Goal: Book appointment/travel/reservation

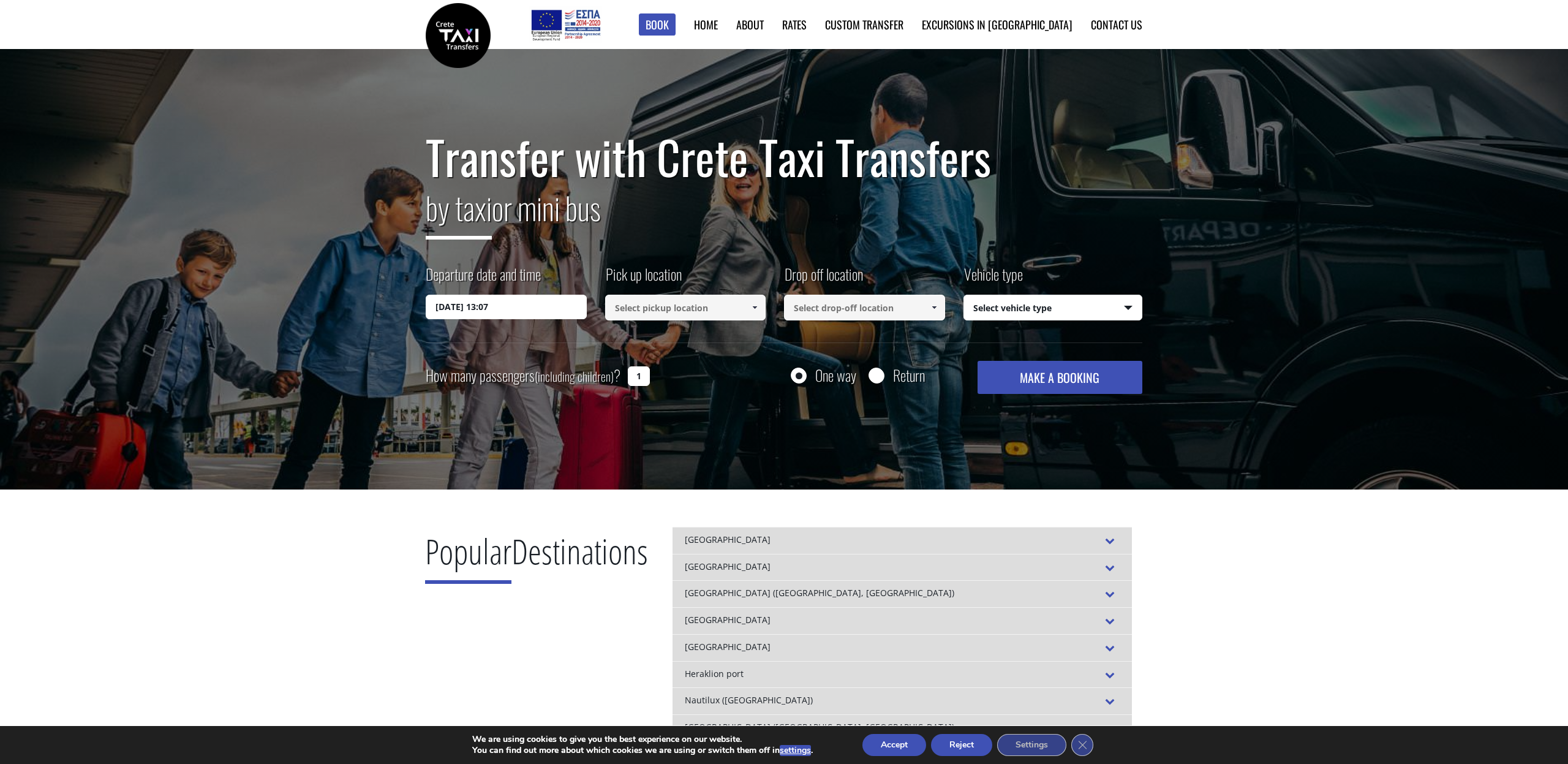
click at [531, 309] on input "[DATE] 13:07" at bounding box center [506, 307] width 161 height 25
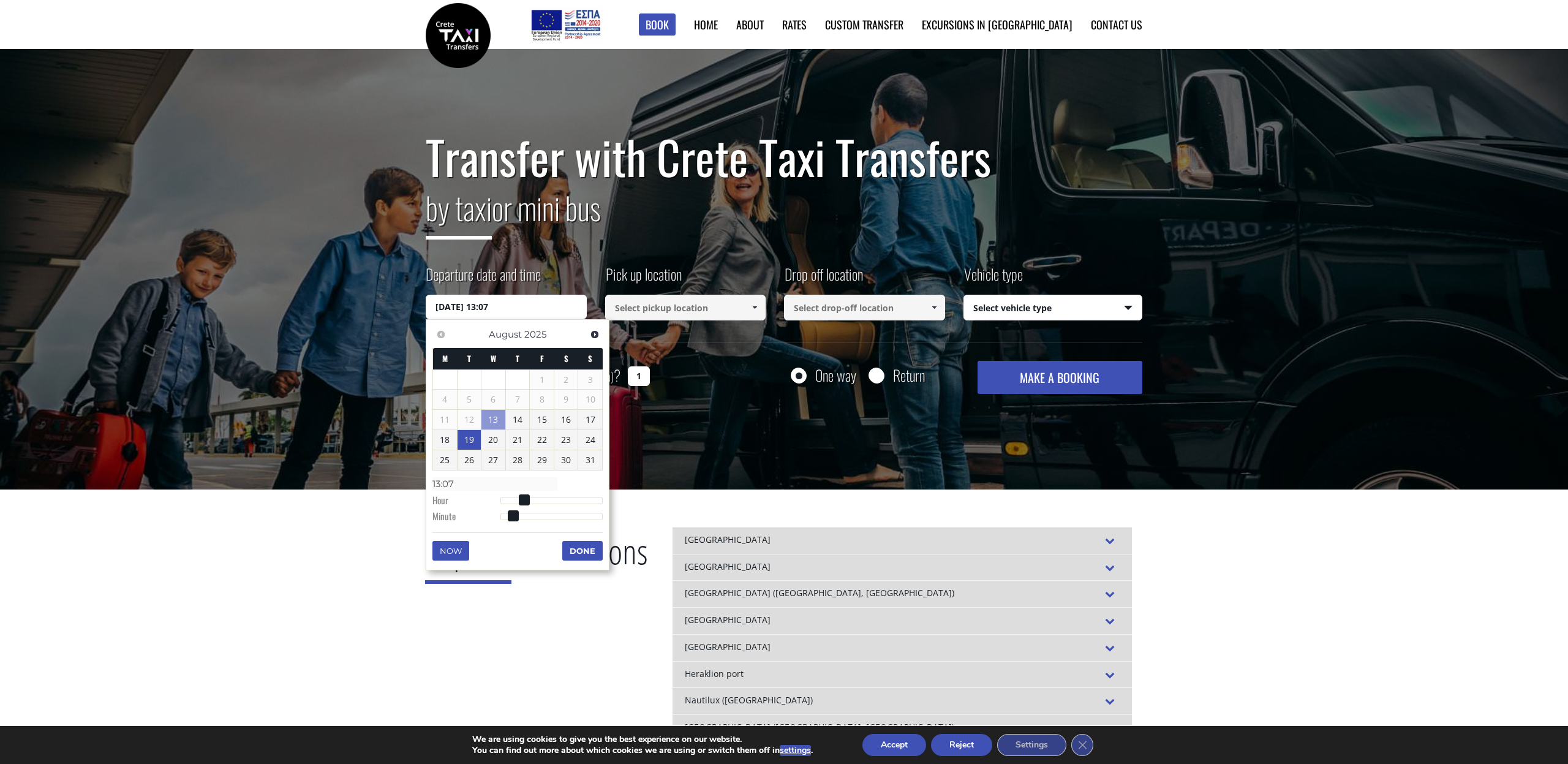
click at [469, 443] on link "19" at bounding box center [469, 440] width 24 height 20
type input "[DATE] 00:00"
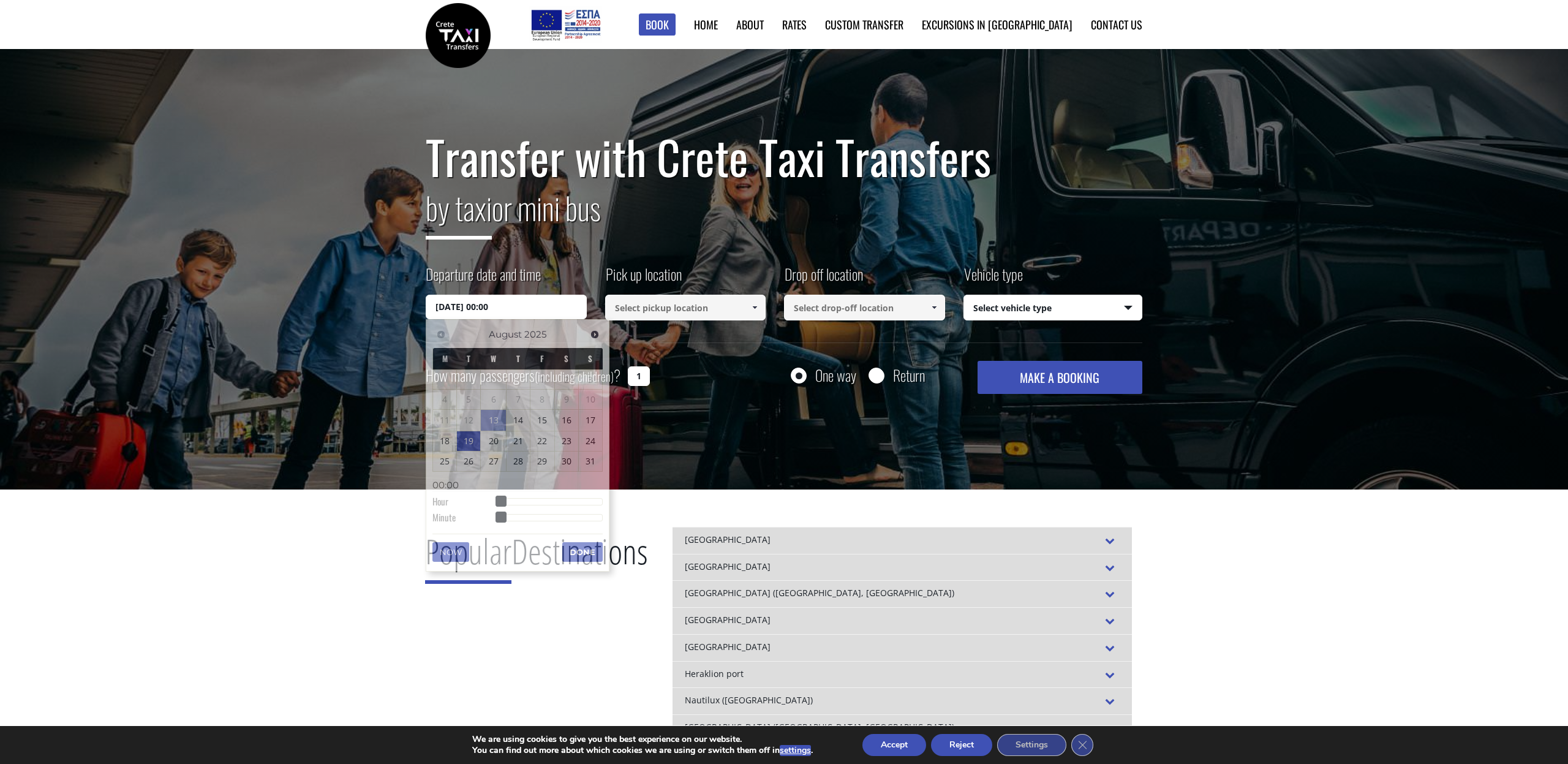
click at [705, 310] on input at bounding box center [686, 308] width 161 height 26
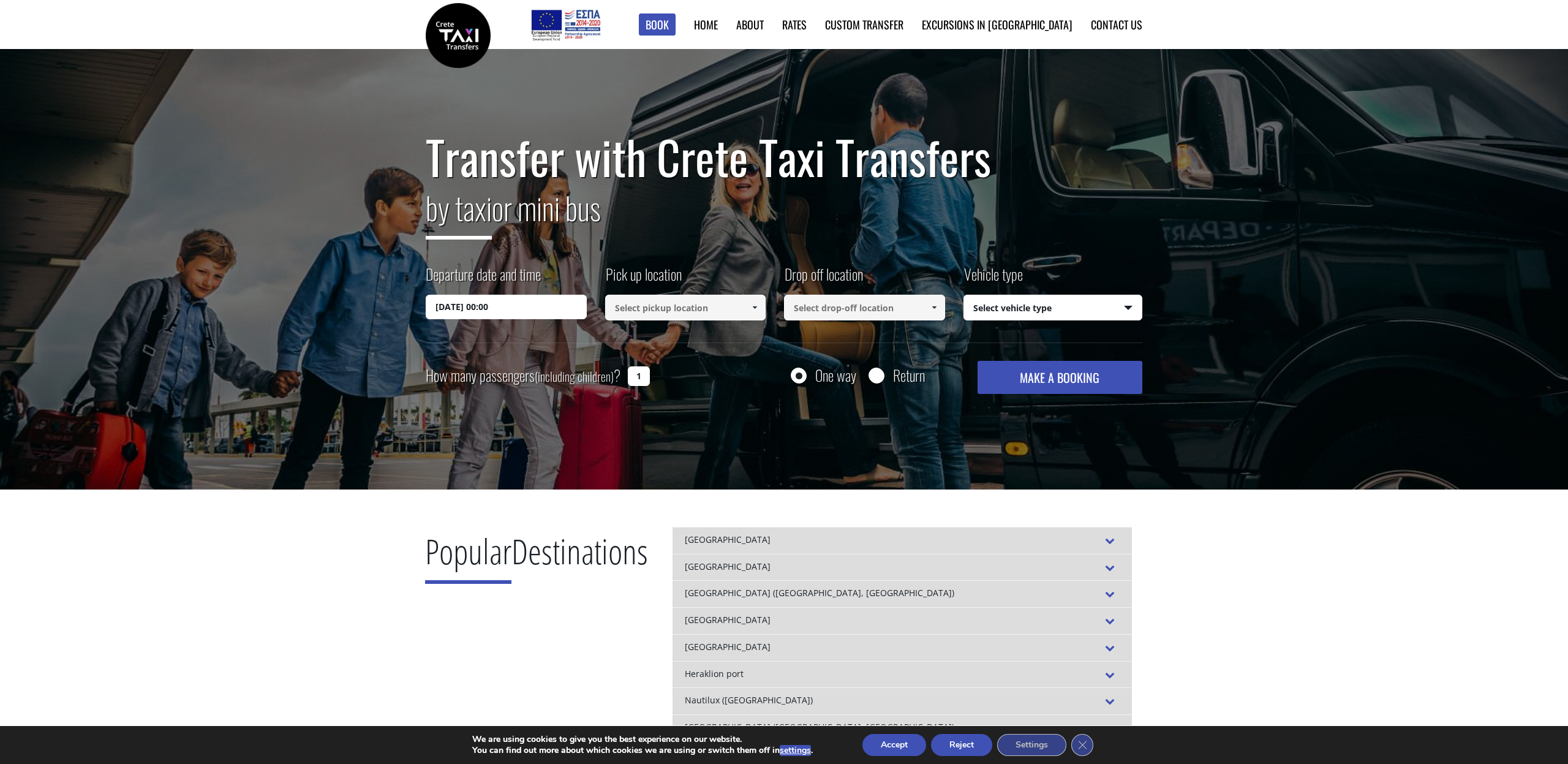
click at [751, 310] on span at bounding box center [755, 308] width 10 height 10
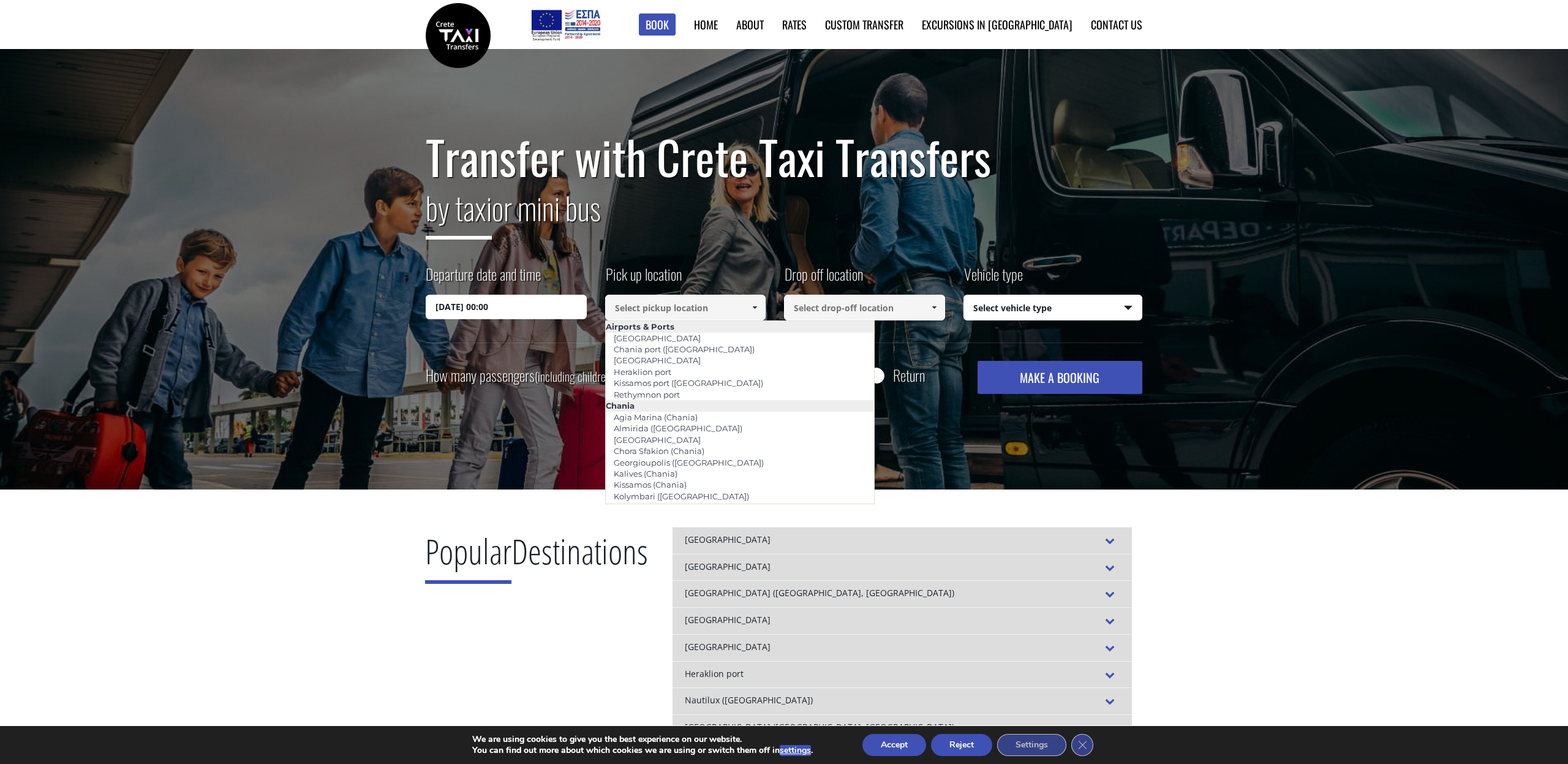
click at [684, 304] on input at bounding box center [686, 308] width 161 height 26
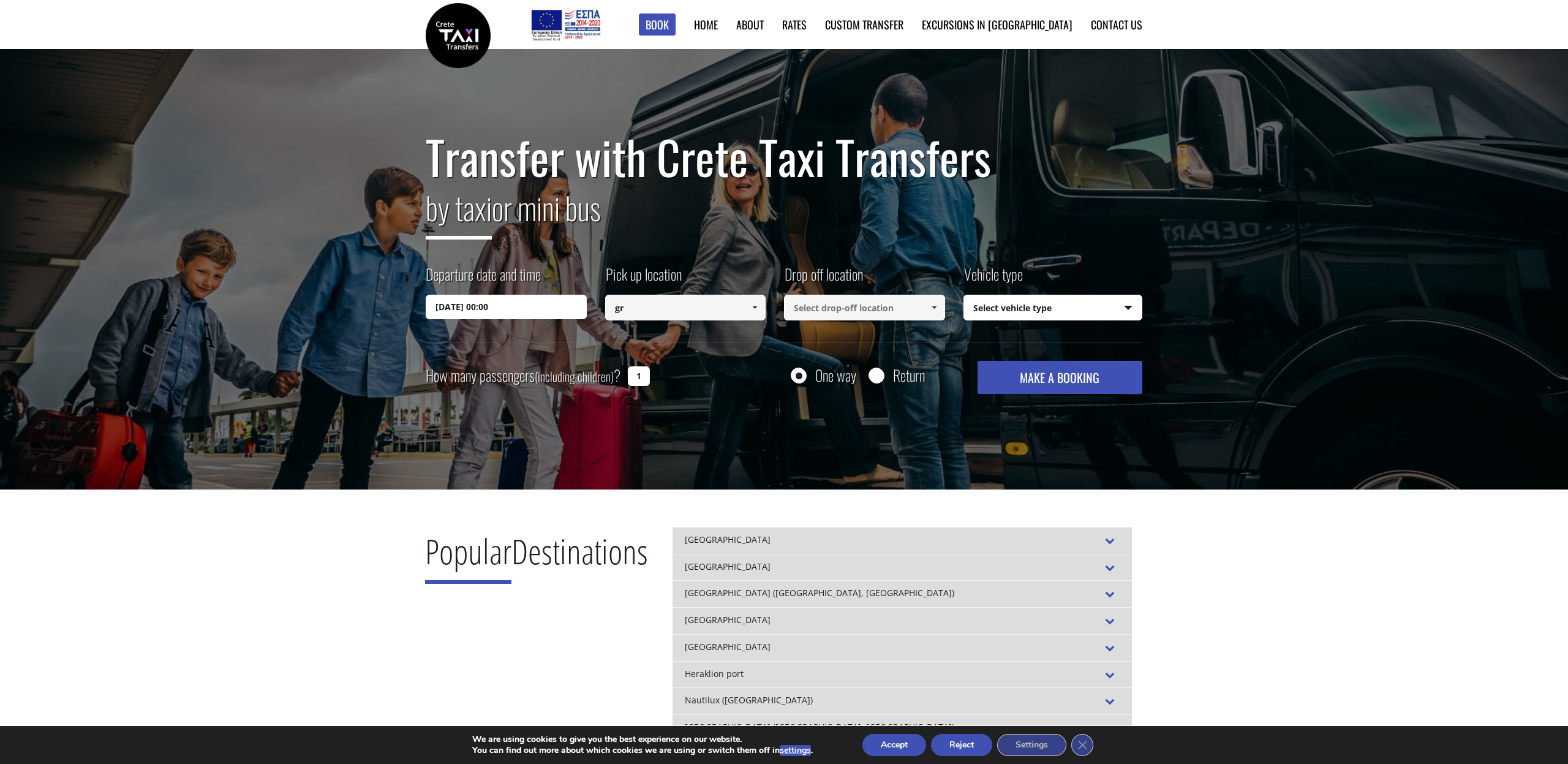
type input "g"
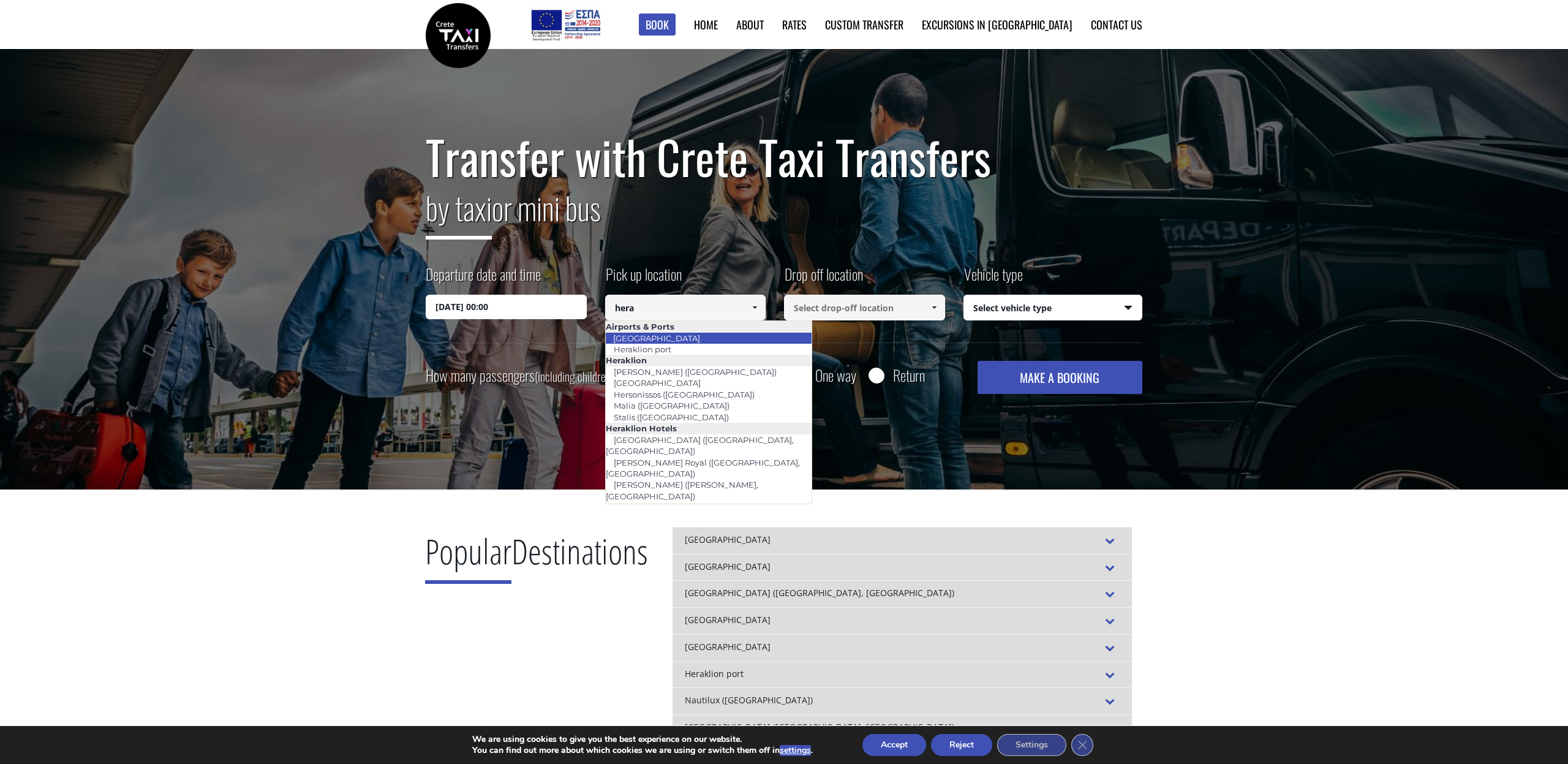
click at [699, 338] on li "[GEOGRAPHIC_DATA]" at bounding box center [708, 338] width 206 height 11
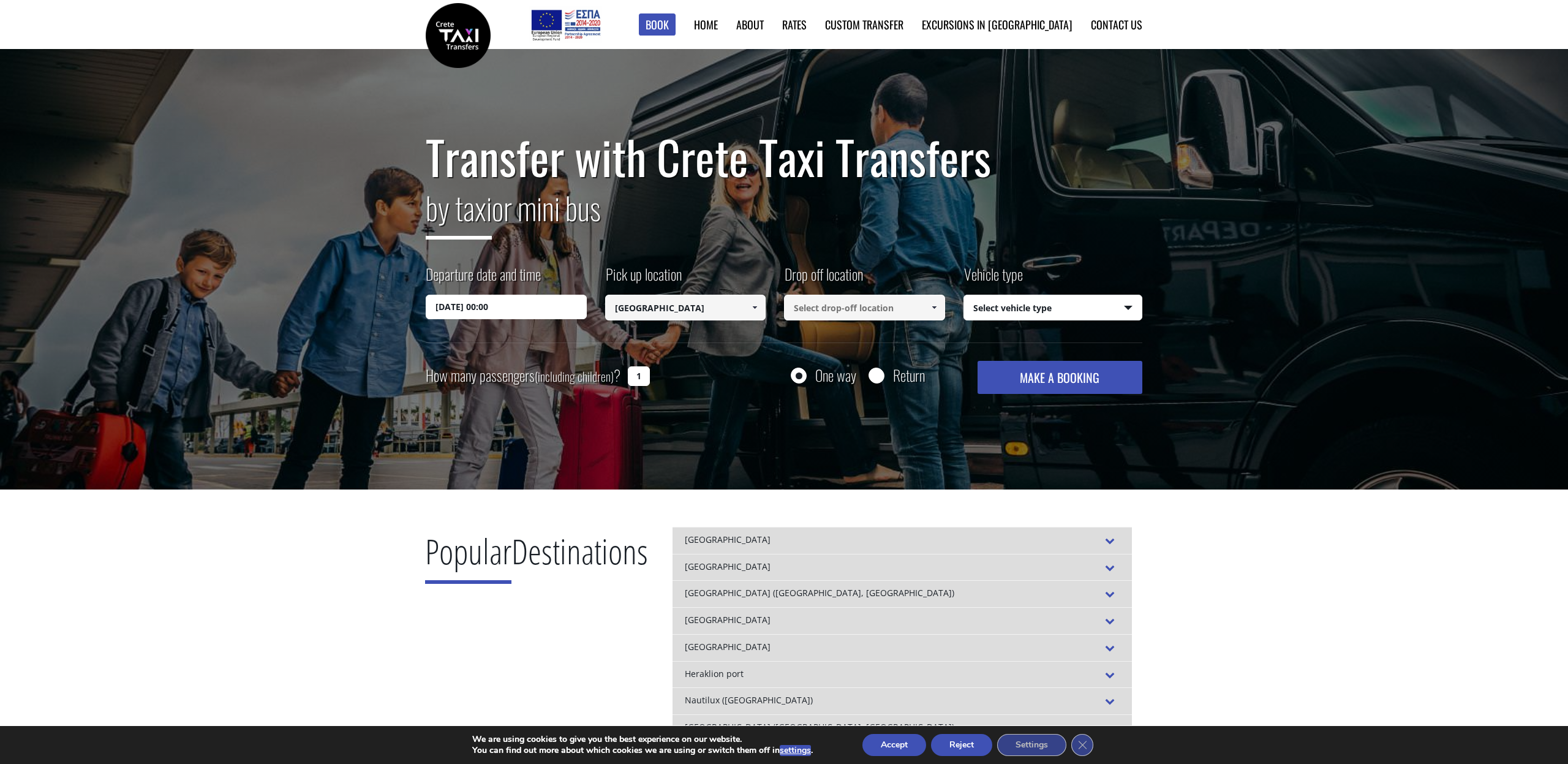
type input "[GEOGRAPHIC_DATA]"
click at [837, 306] on input at bounding box center [864, 308] width 161 height 26
click at [890, 304] on input at bounding box center [864, 308] width 161 height 26
click at [932, 306] on span at bounding box center [934, 308] width 10 height 10
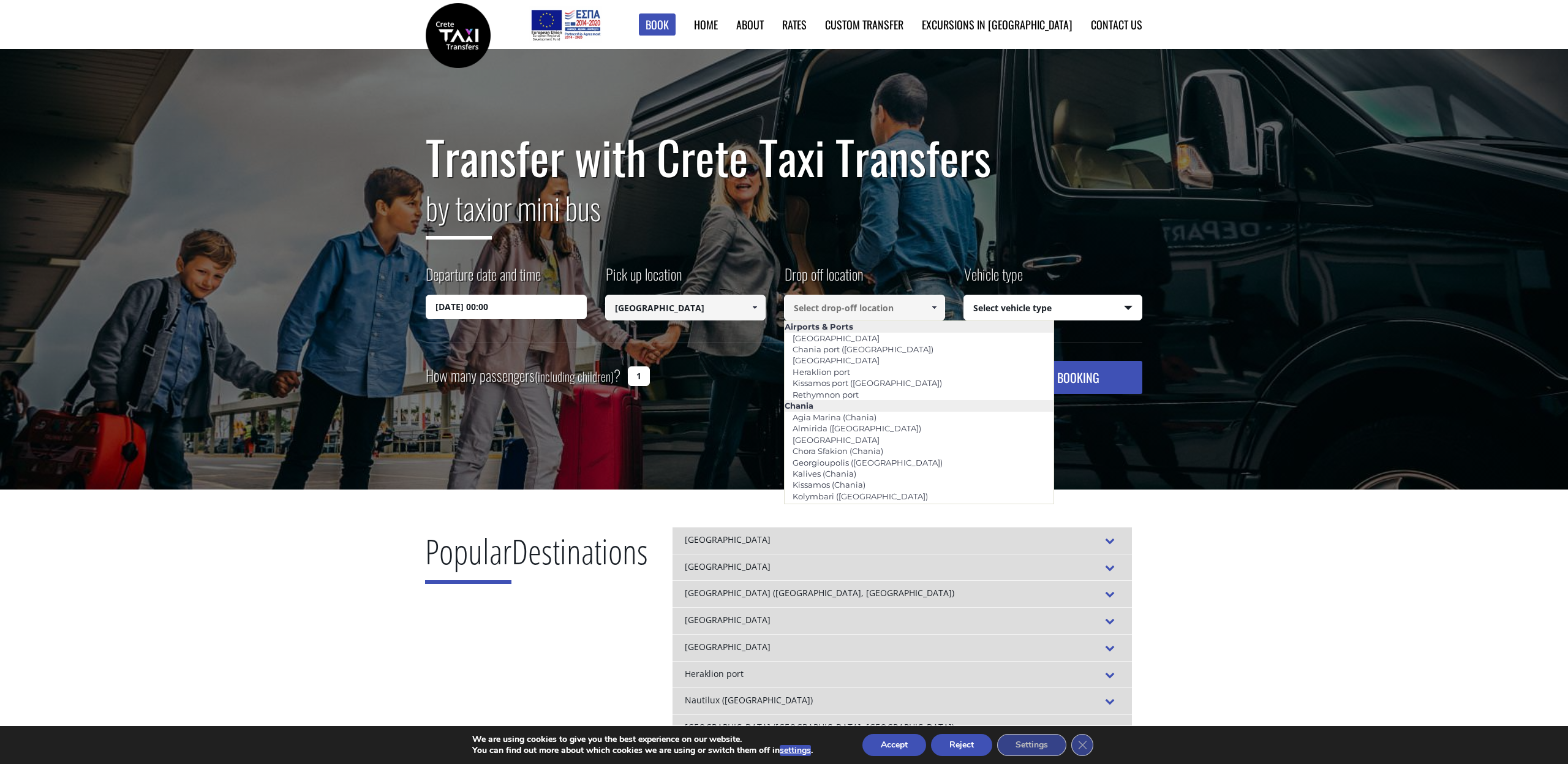
click at [891, 308] on input at bounding box center [864, 308] width 161 height 26
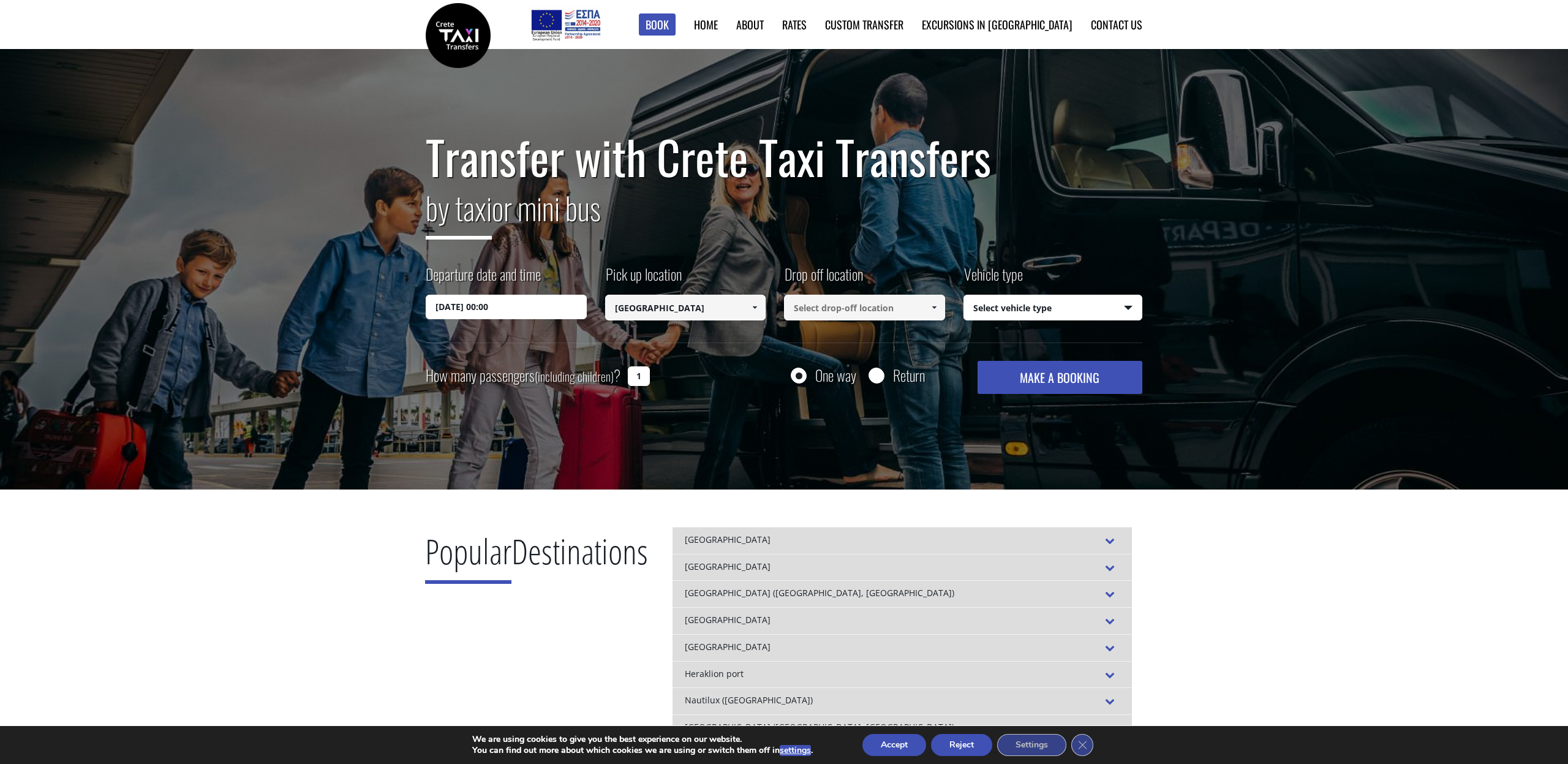
click at [889, 269] on div "Drop off location Select drop-off location Select drop-off location [GEOGRAPHIC…" at bounding box center [874, 294] width 179 height 60
click at [876, 373] on input "Return" at bounding box center [876, 376] width 15 height 15
radio input "true"
type input "[GEOGRAPHIC_DATA]"
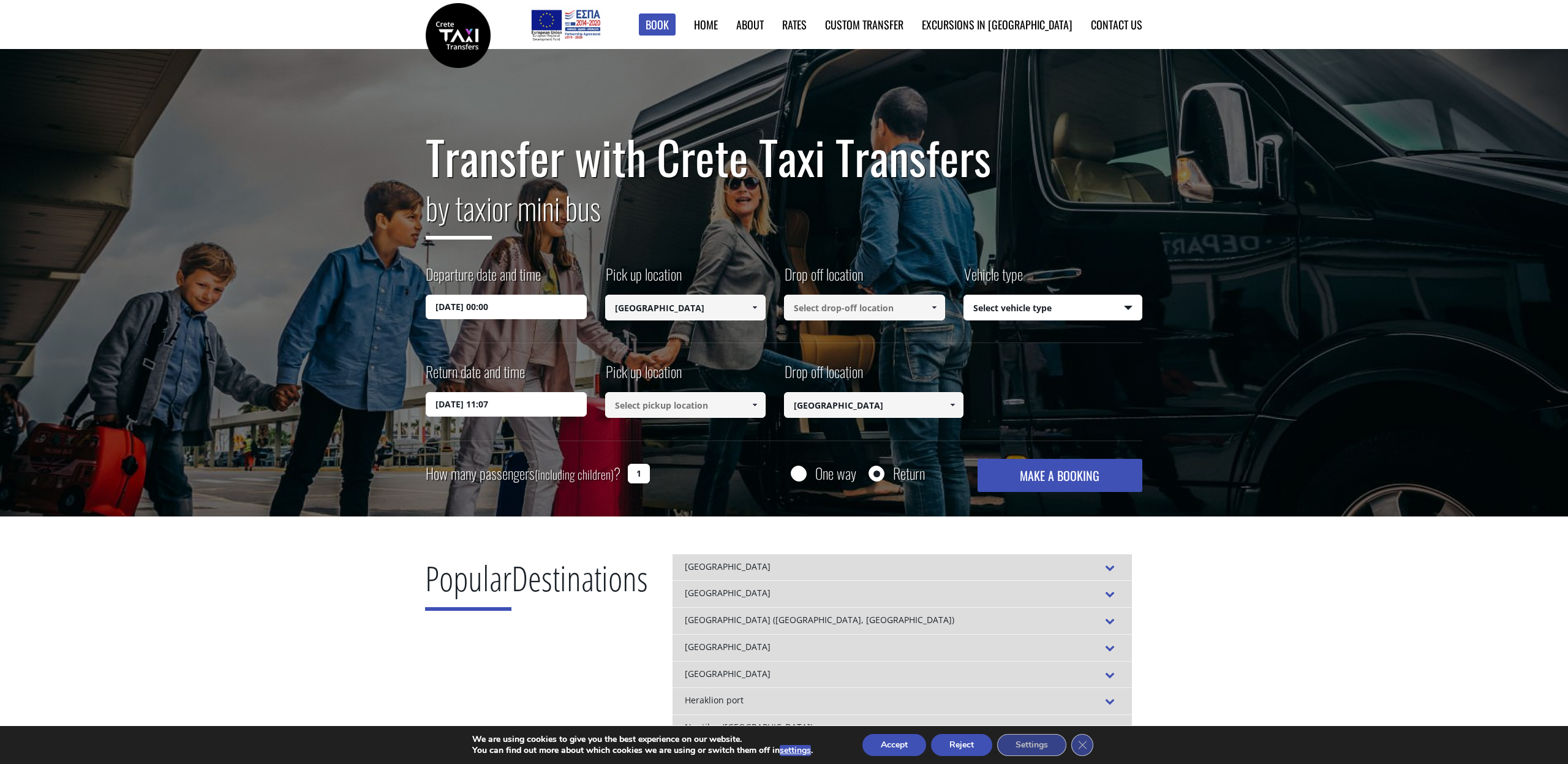
click at [492, 304] on input "[DATE] 00:00" at bounding box center [506, 307] width 161 height 25
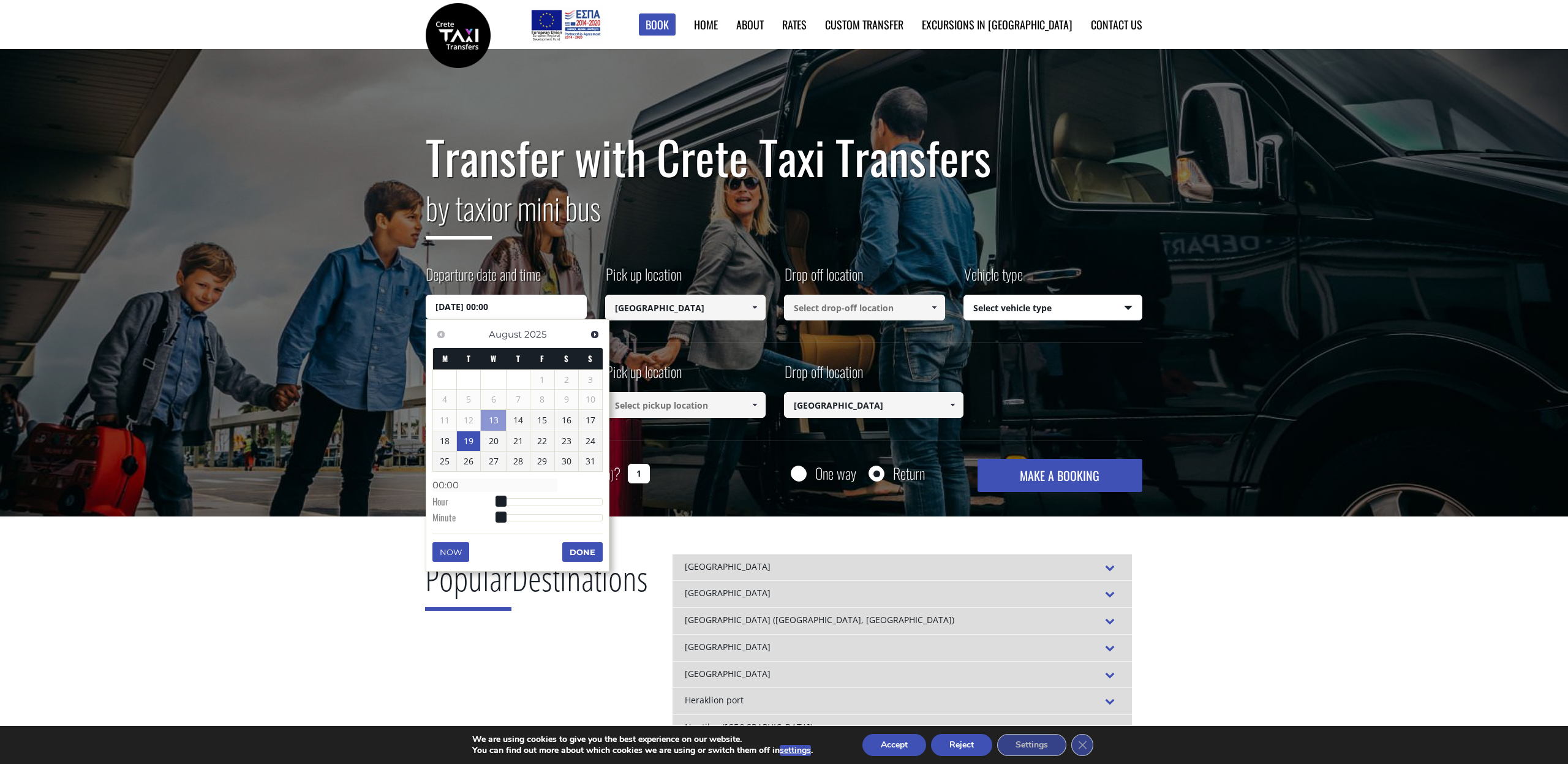
type input "[DATE] 01:00"
type input "01:00"
type input "[DATE] 02:00"
type input "02:00"
type input "[DATE] 03:00"
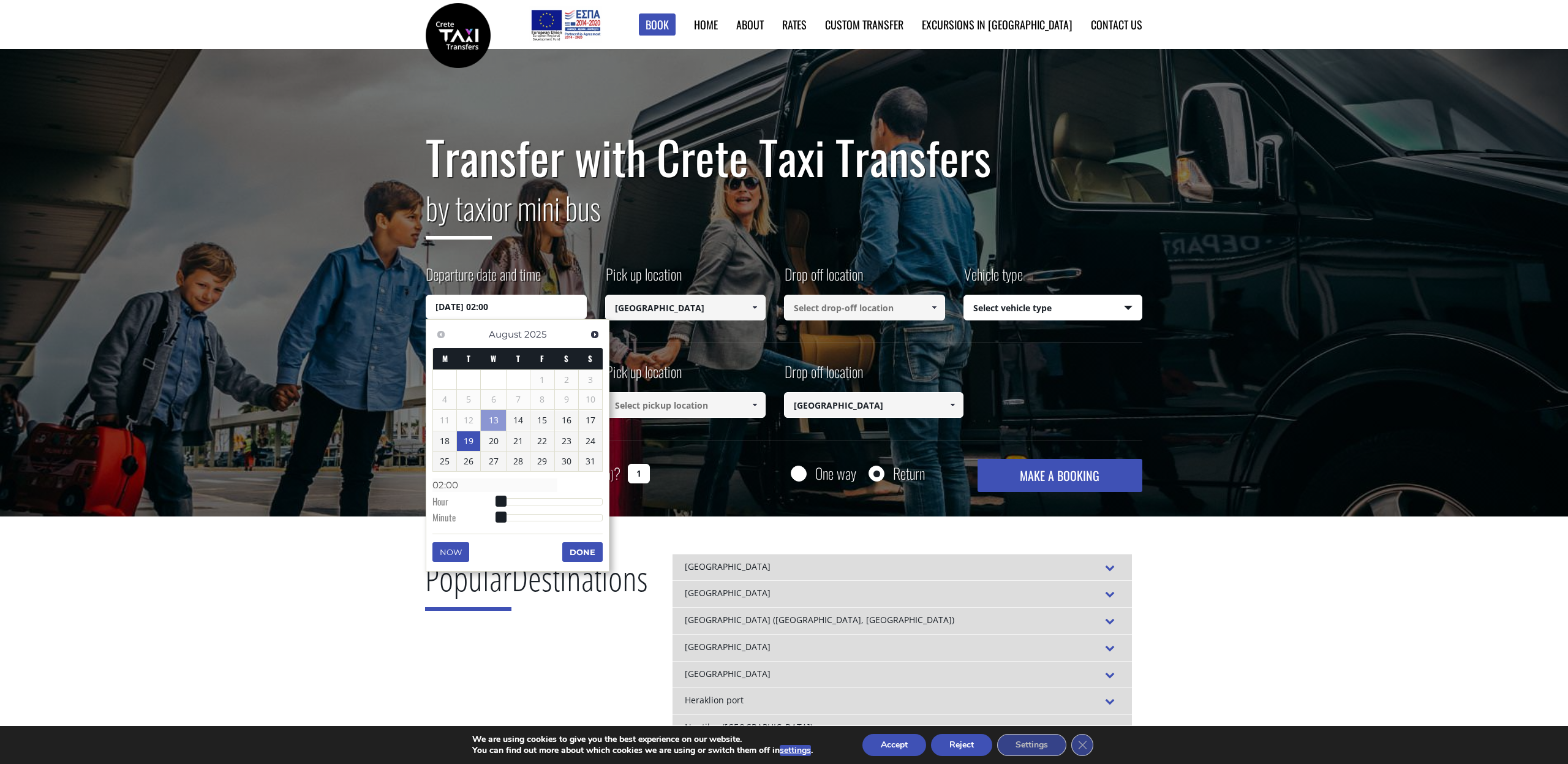
type input "03:00"
type input "[DATE] 04:00"
type input "04:00"
type input "[DATE] 05:00"
type input "05:00"
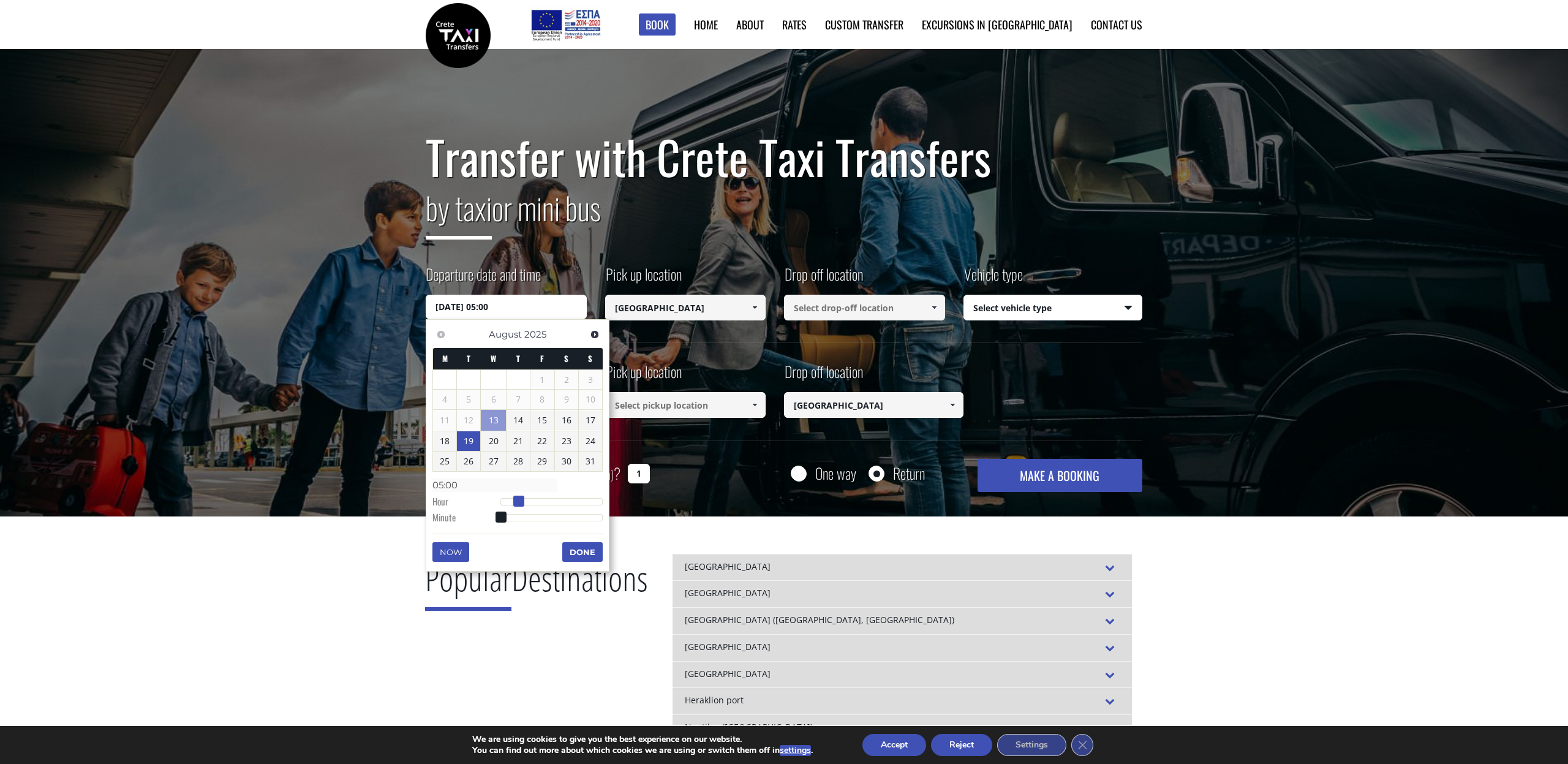
type input "[DATE] 06:00"
type input "06:00"
type input "[DATE] 07:00"
type input "07:00"
type input "[DATE] 08:00"
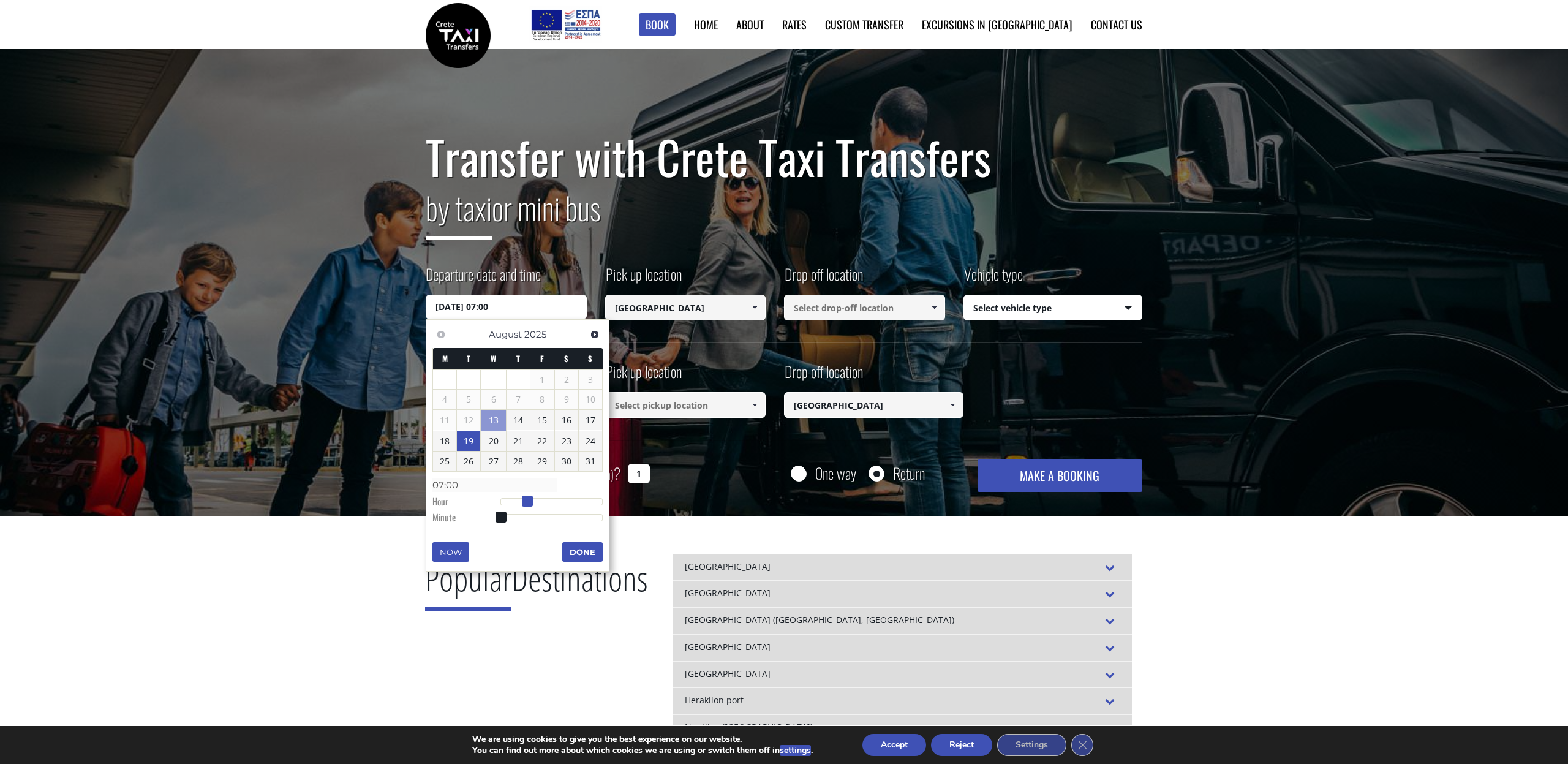
type input "08:00"
type input "[DATE] 09:00"
type input "09:00"
type input "[DATE] 10:00"
type input "10:00"
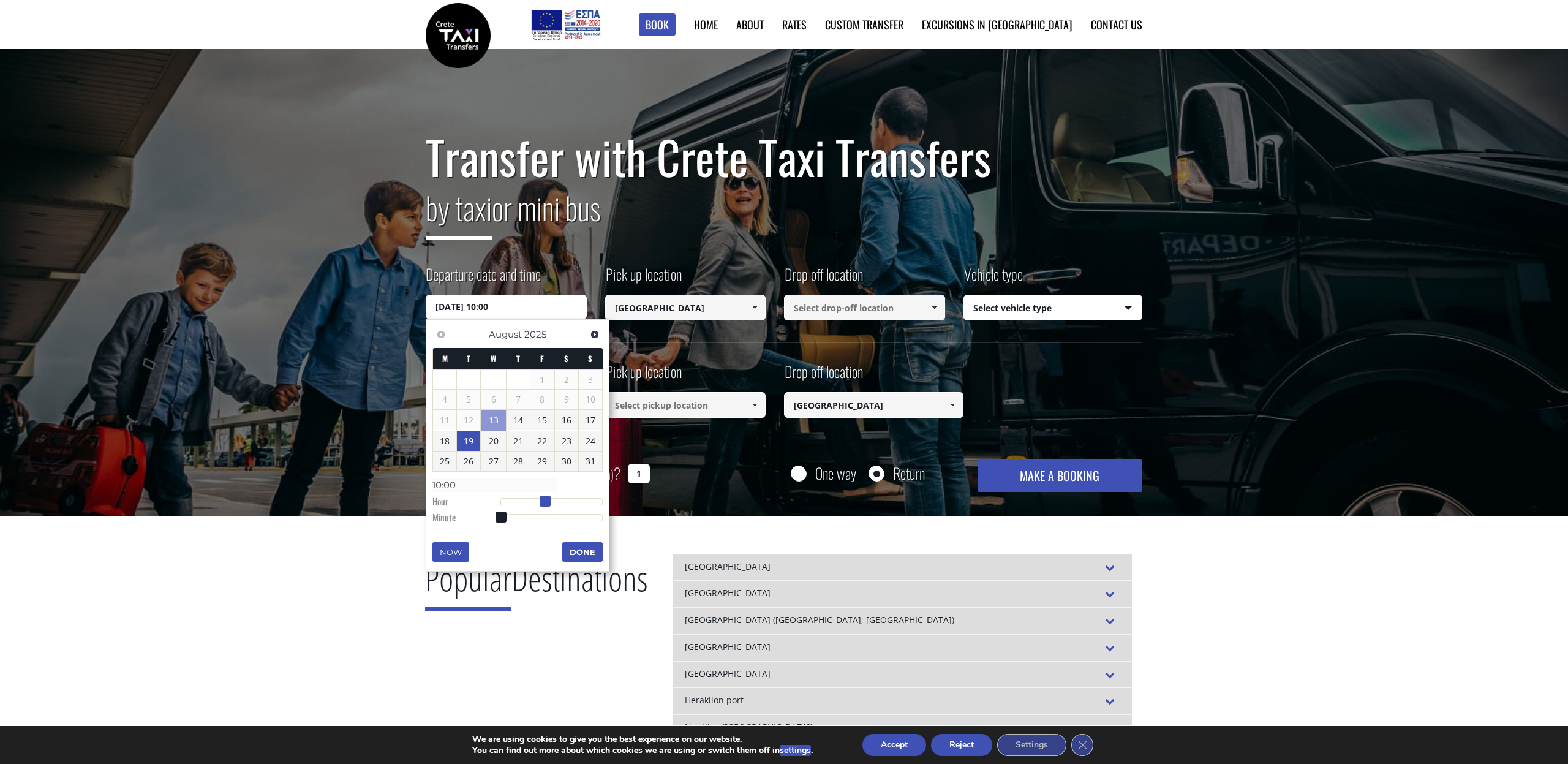
type input "[DATE] 11:00"
type input "11:00"
type input "[DATE] 12:00"
type input "12:00"
type input "[DATE] 13:00"
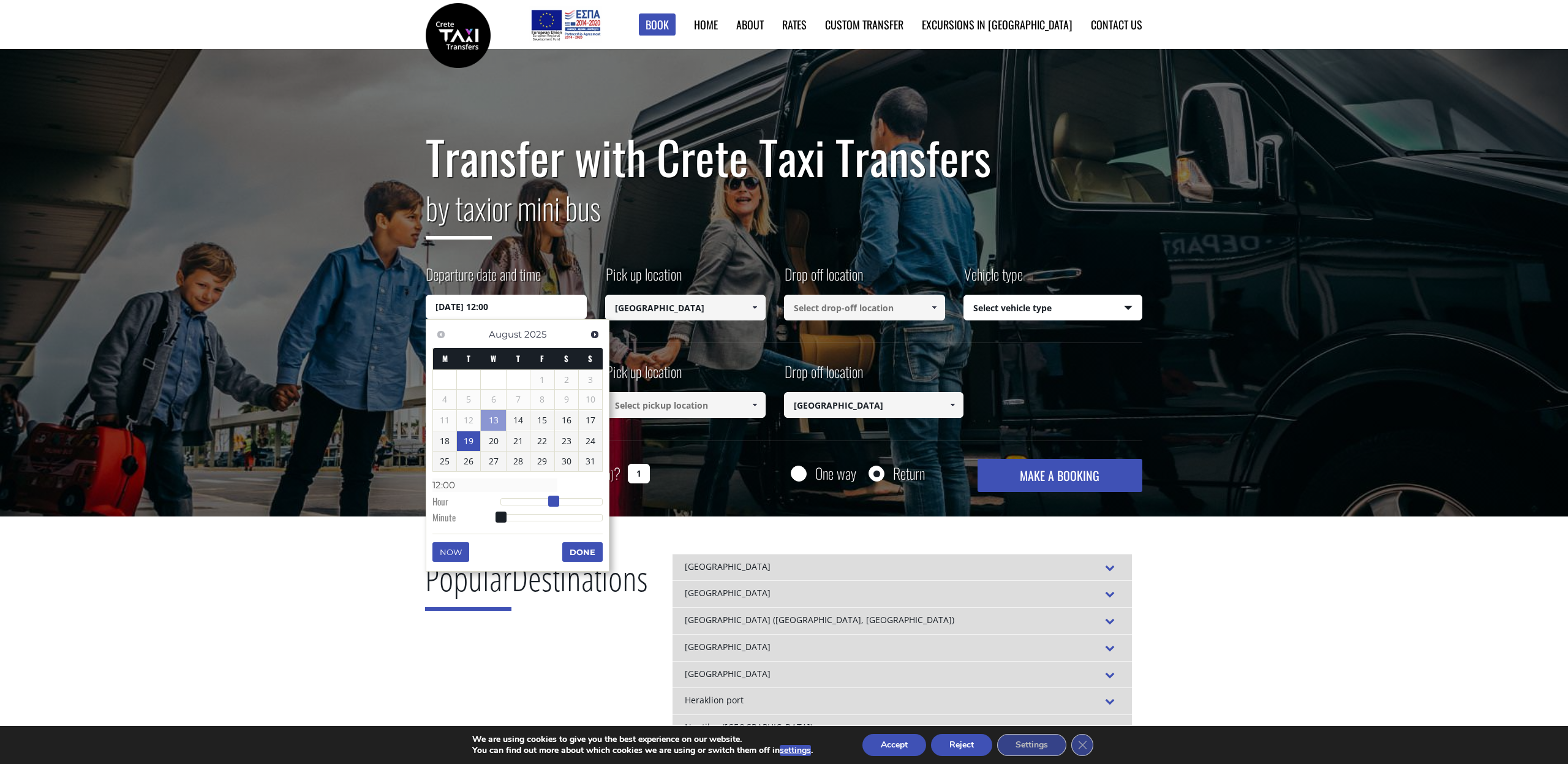
type input "13:00"
type input "[DATE] 14:00"
type input "14:00"
type input "[DATE] 15:00"
type input "15:00"
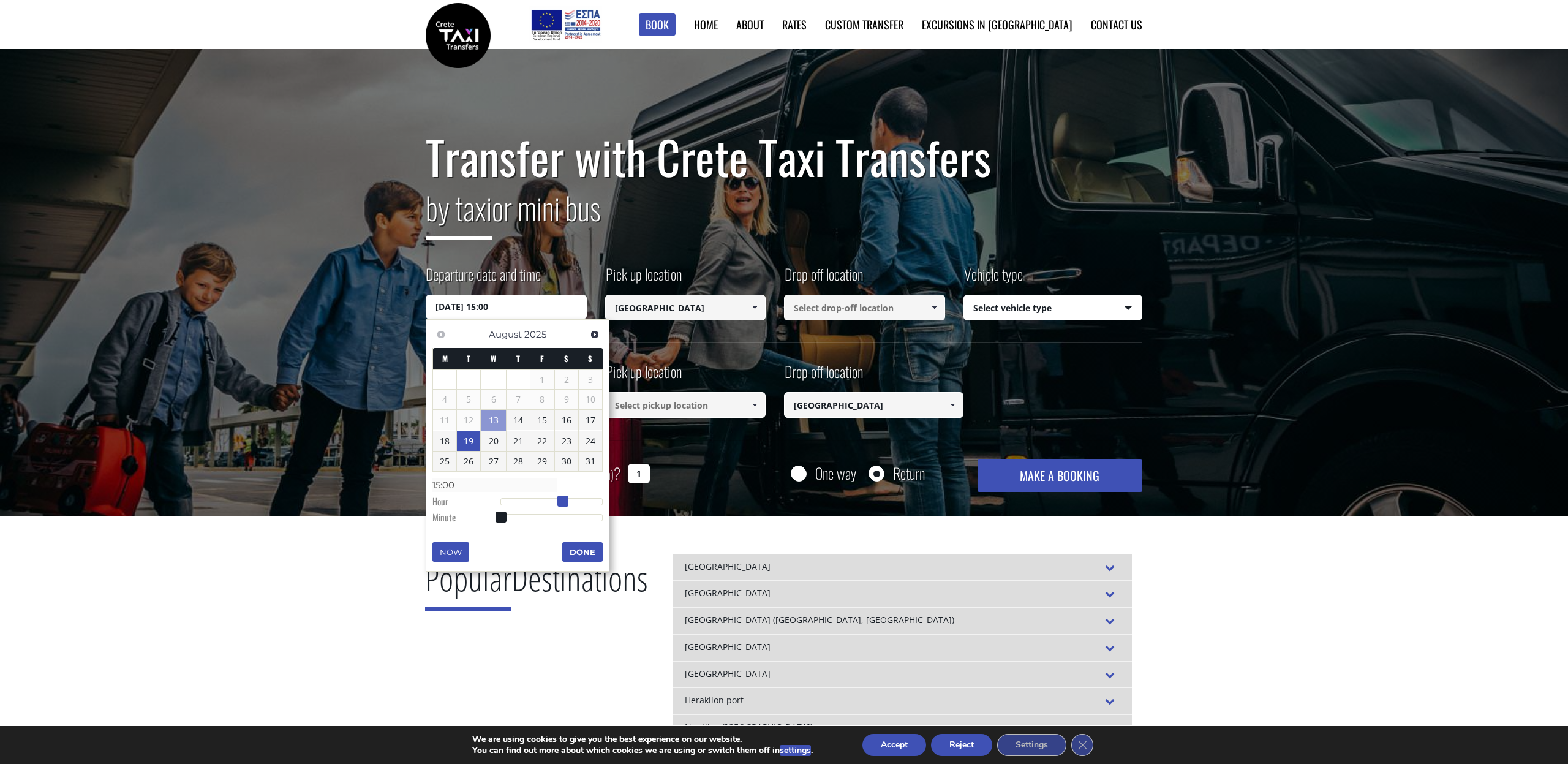
type input "[DATE] 16:00"
type input "16:00"
type input "[DATE] 17:00"
type input "17:00"
type input "[DATE] 18:00"
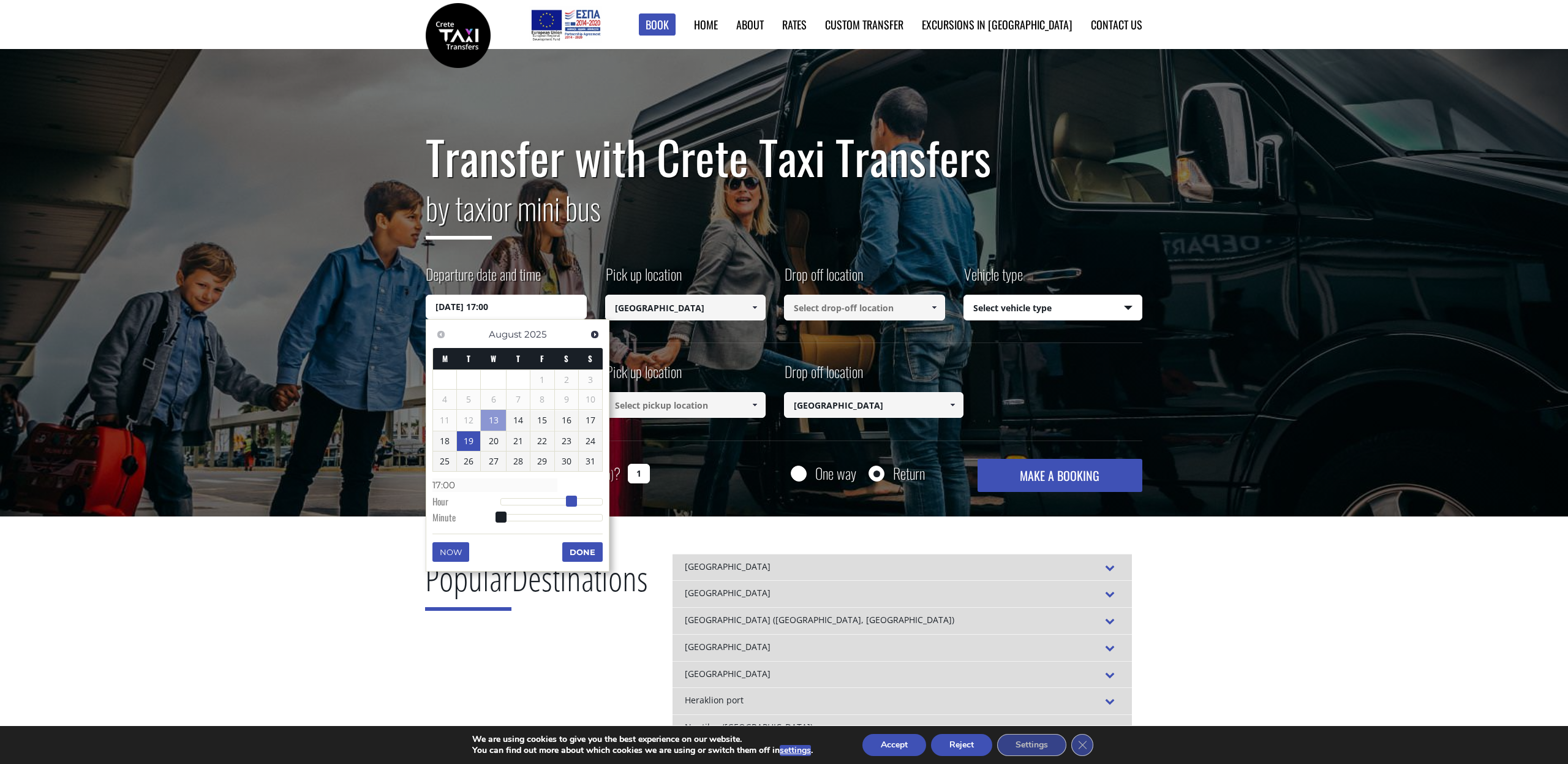
type input "18:00"
type input "[DATE] 19:00"
type input "19:00"
type input "[DATE] 18:00"
type input "18:00"
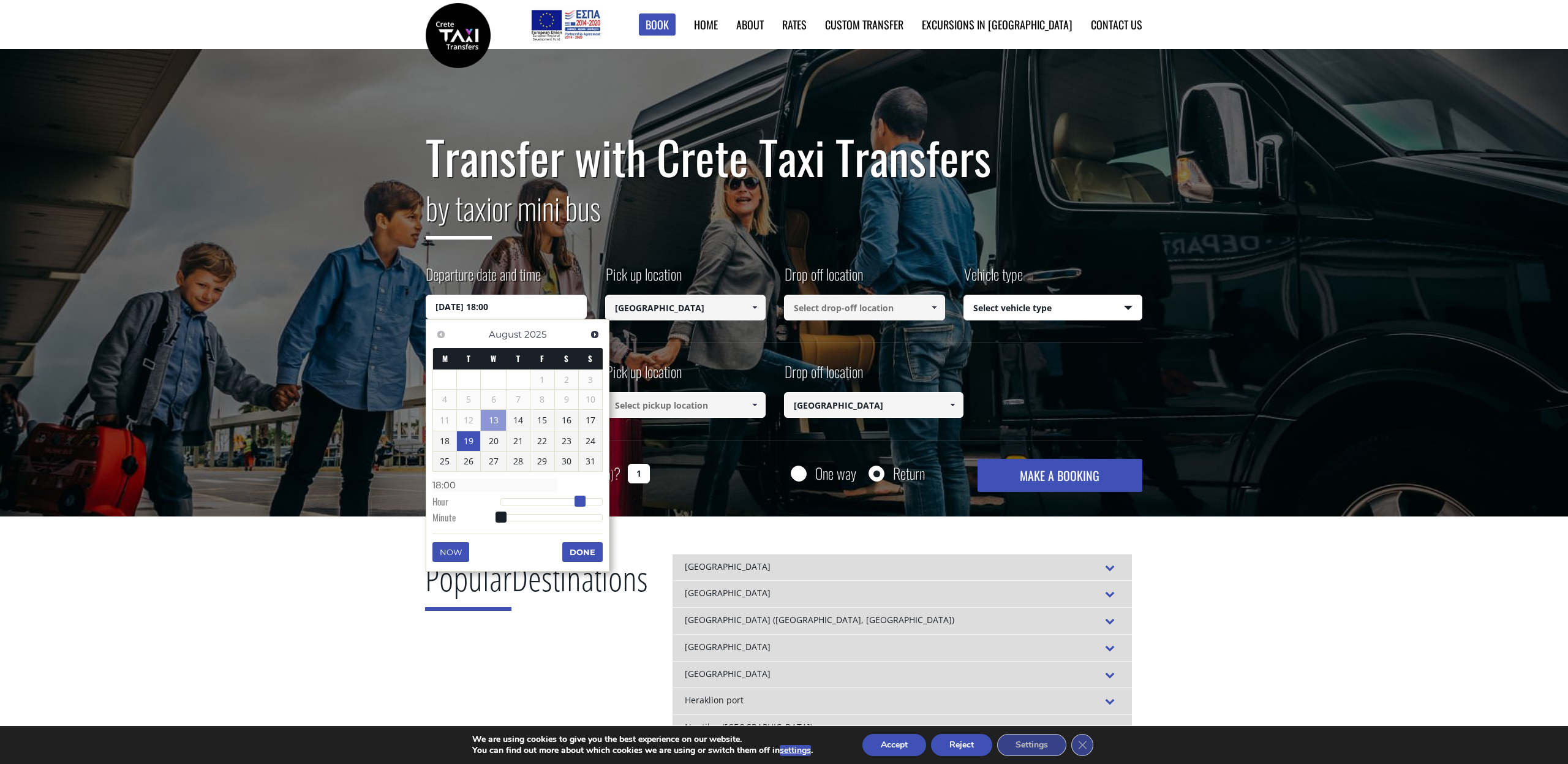
drag, startPoint x: 502, startPoint y: 503, endPoint x: 582, endPoint y: 502, distance: 80.0
click at [582, 502] on span at bounding box center [580, 501] width 11 height 11
type input "[DATE] 18:01"
type input "18:01"
type input "[DATE] 18:02"
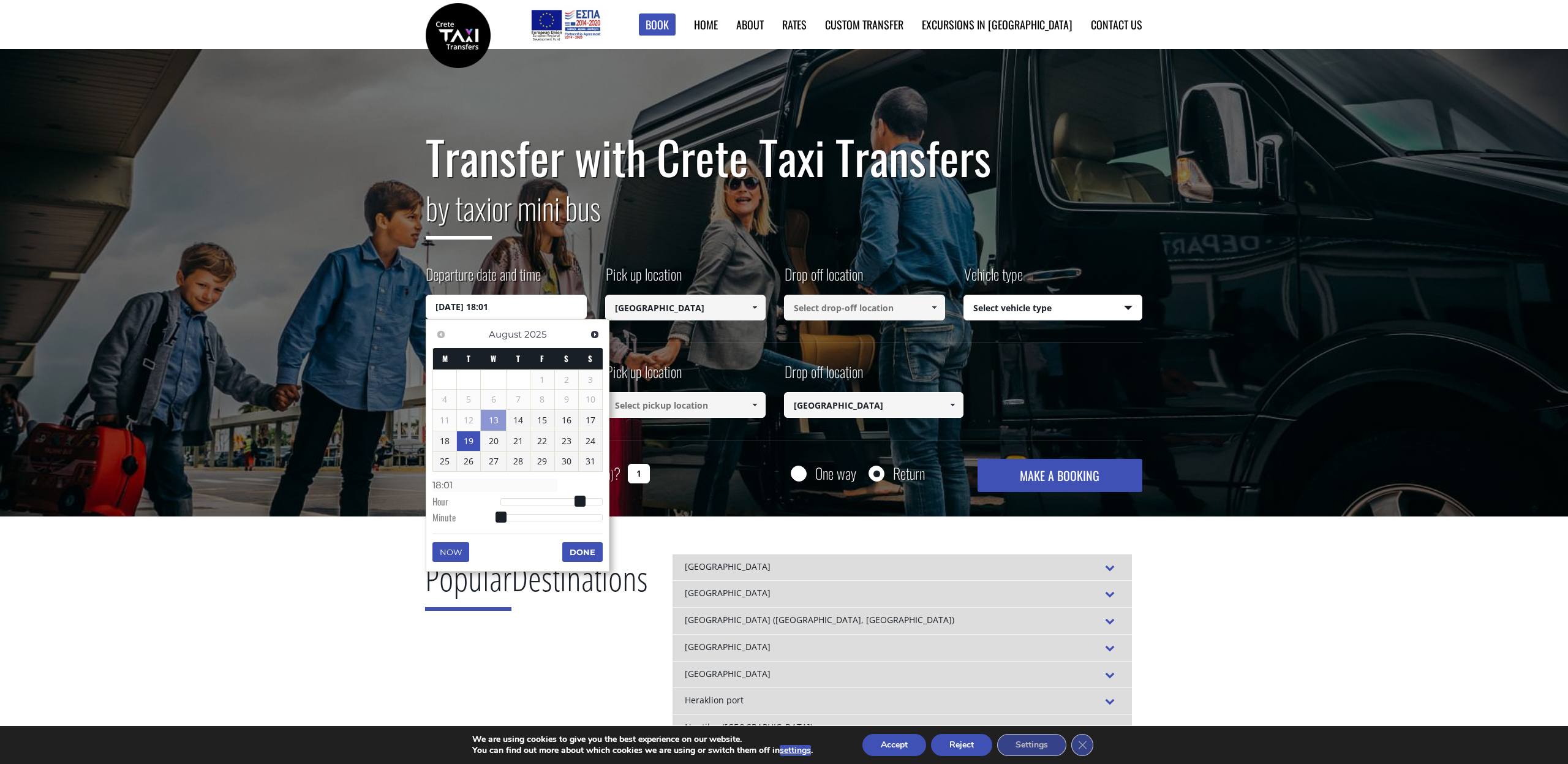
type input "18:02"
type input "[DATE] 18:04"
type input "18:04"
type input "[DATE] 18:05"
type input "18:05"
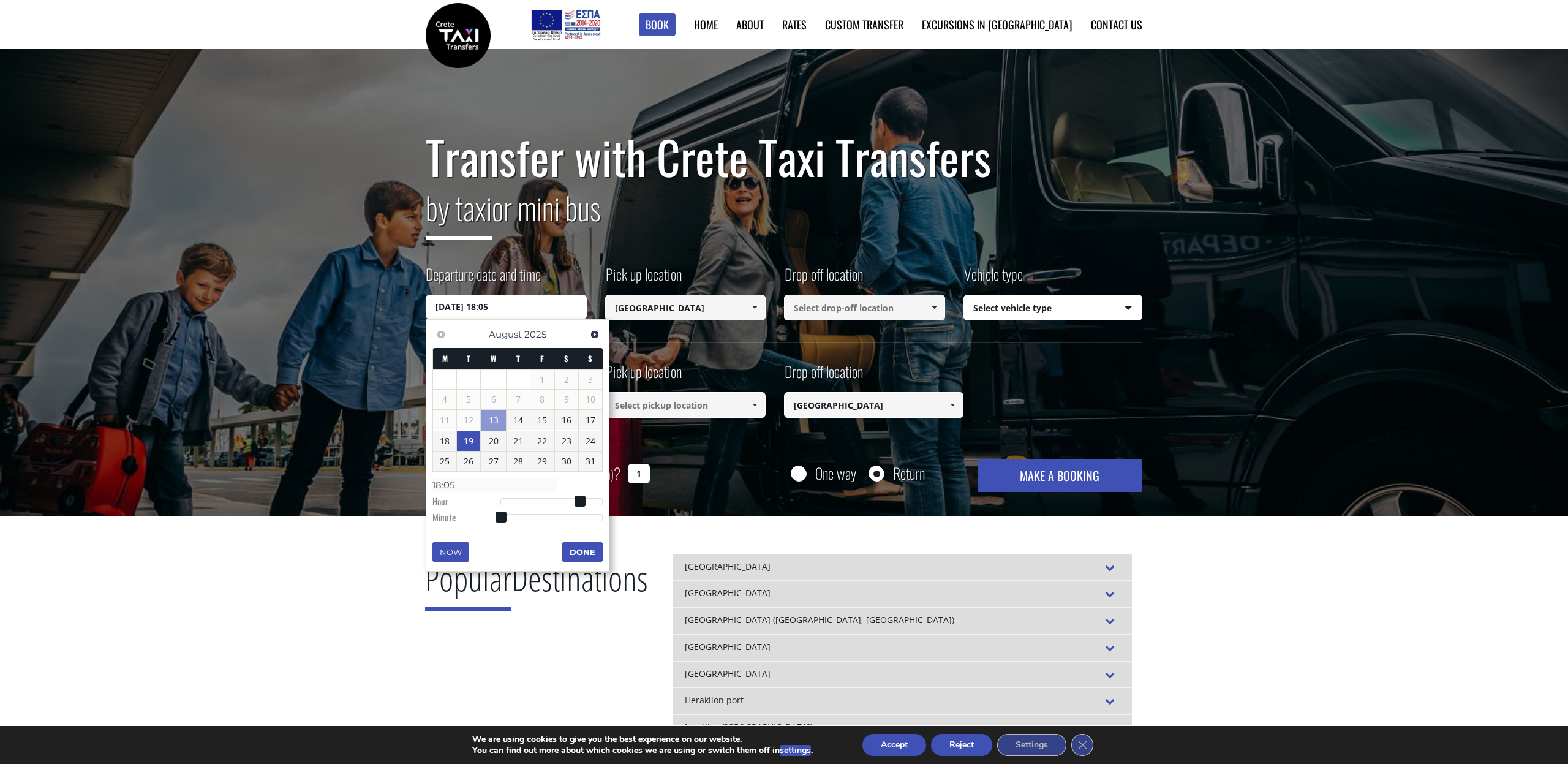
type input "[DATE] 18:06"
type input "18:06"
type input "[DATE] 18:08"
type input "18:08"
type input "[DATE] 18:09"
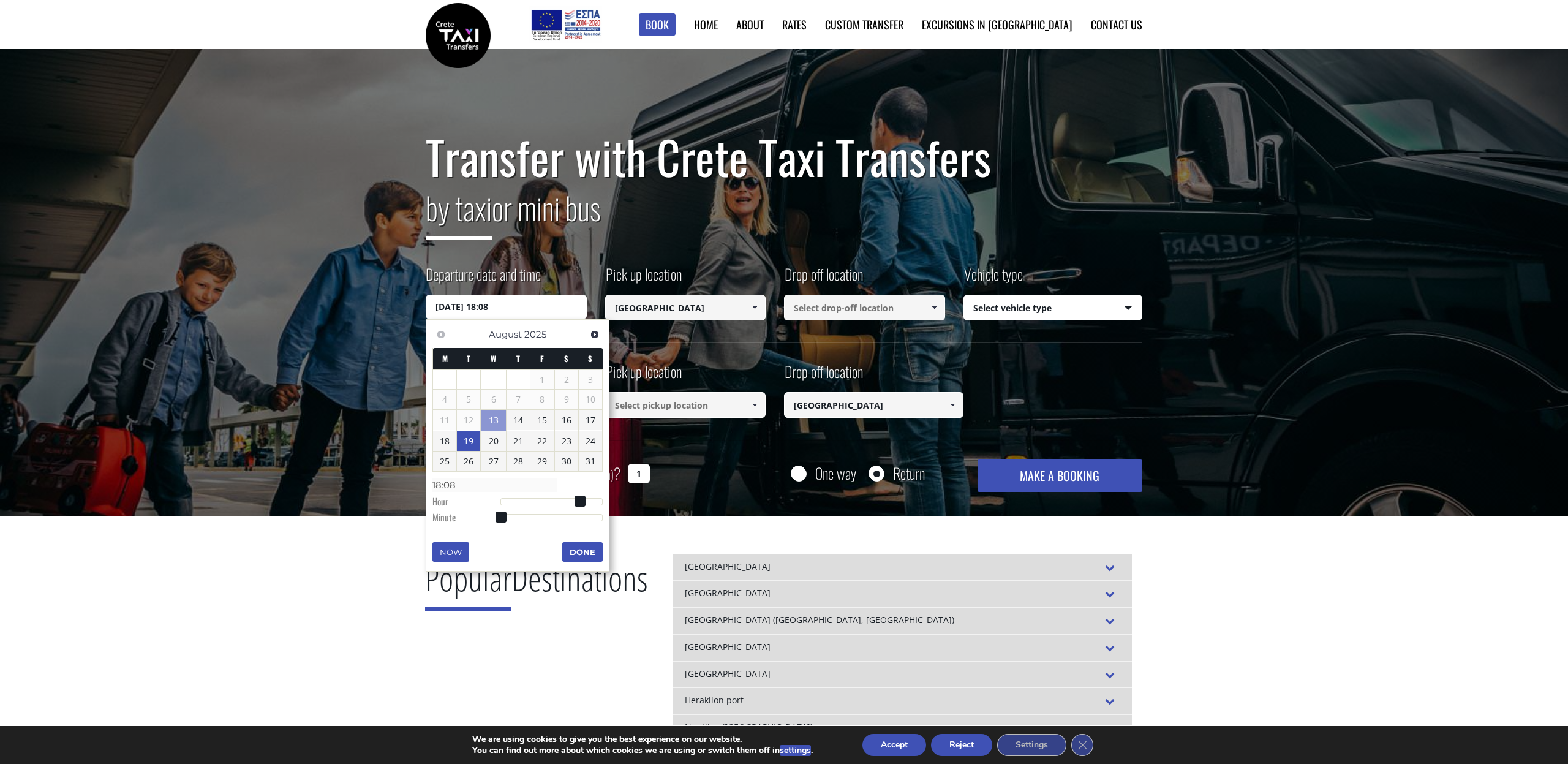
type input "18:09"
type input "[DATE] 18:10"
type input "18:10"
type input "[DATE] 18:11"
type input "18:11"
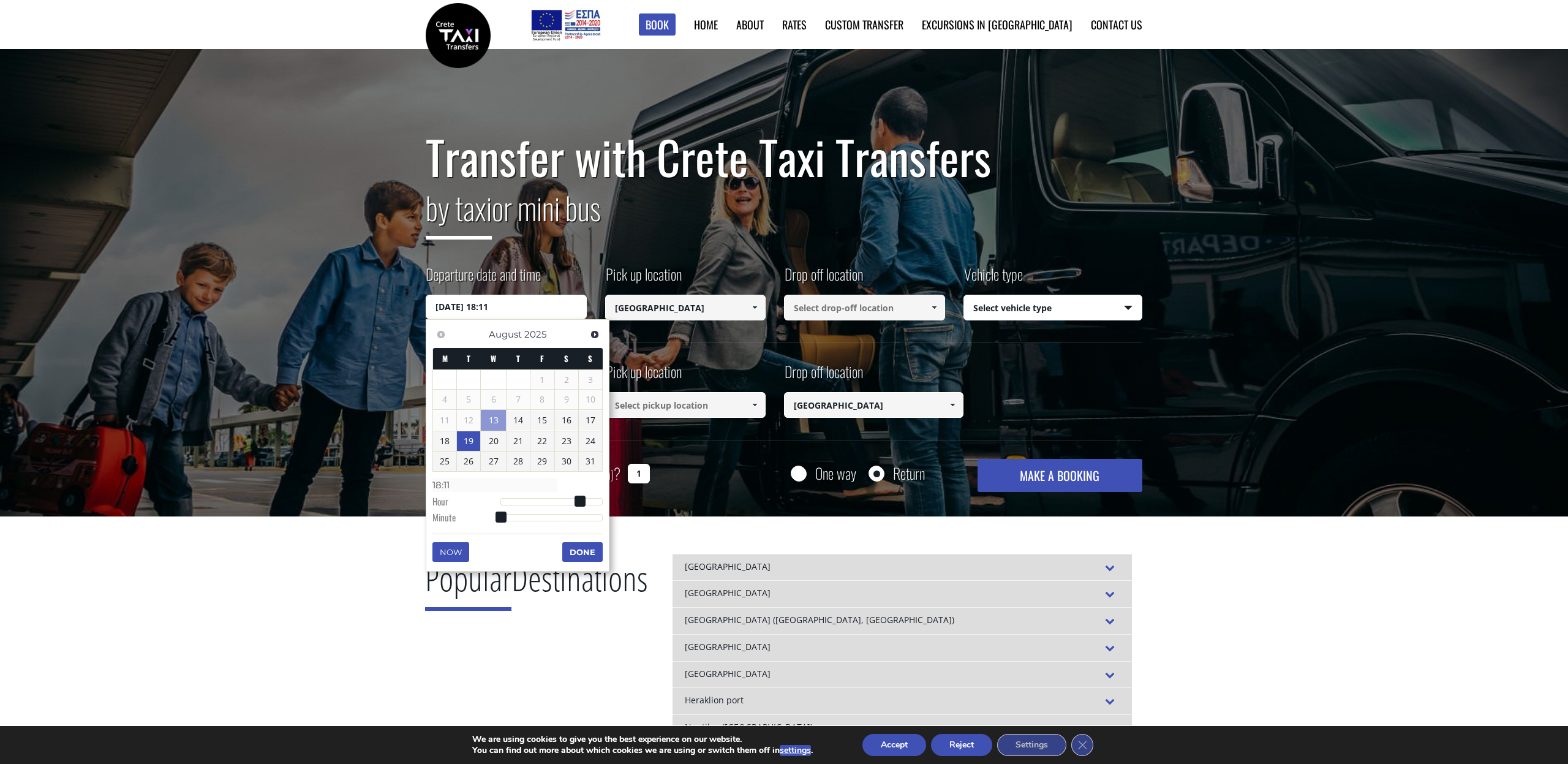
type input "[DATE] 18:12"
type input "18:12"
type input "[DATE] 18:13"
type input "18:13"
type input "[DATE] 18:14"
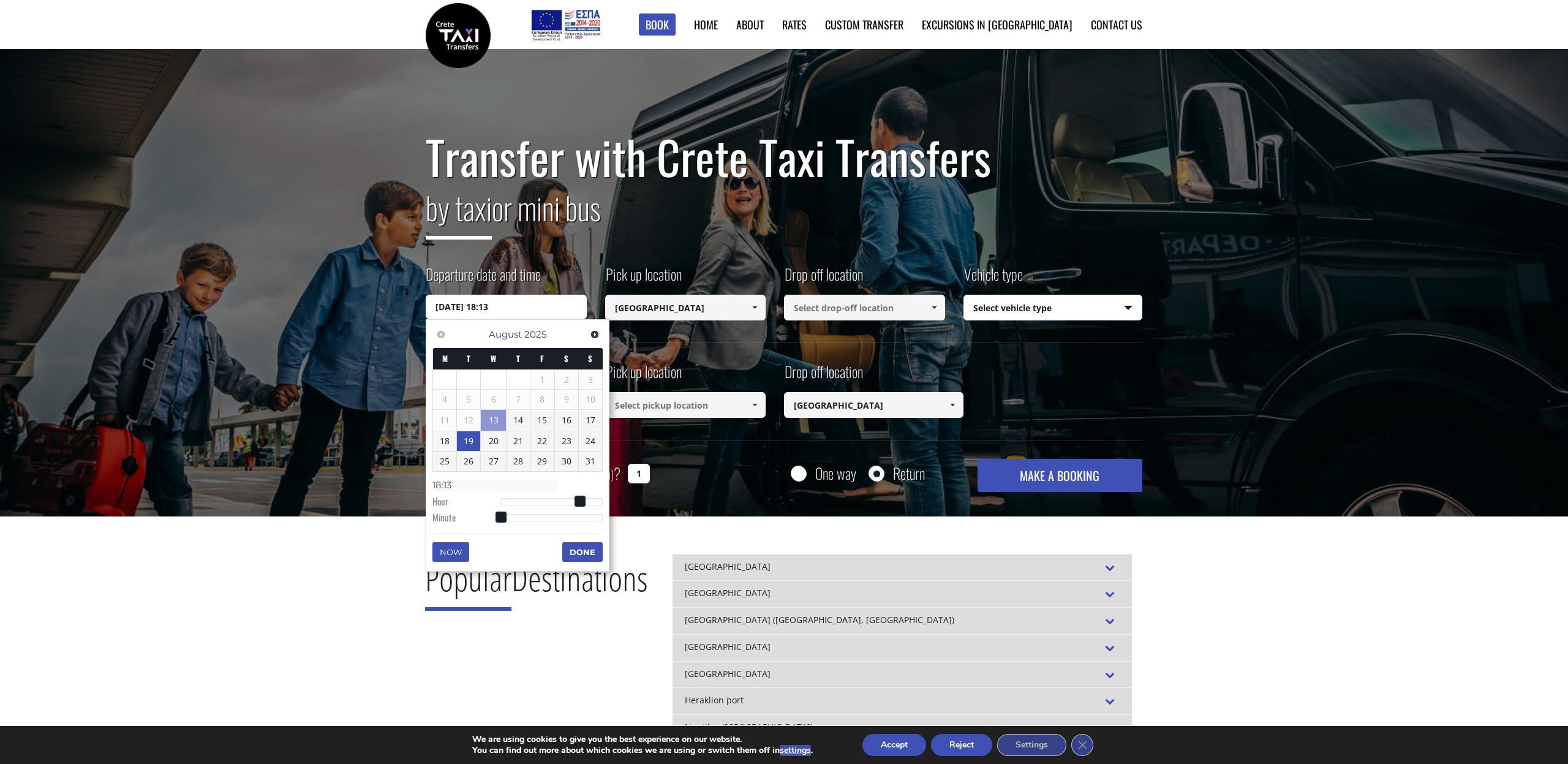
type input "18:14"
type input "[DATE] 18:15"
type input "18:15"
type input "[DATE] 18:16"
type input "18:16"
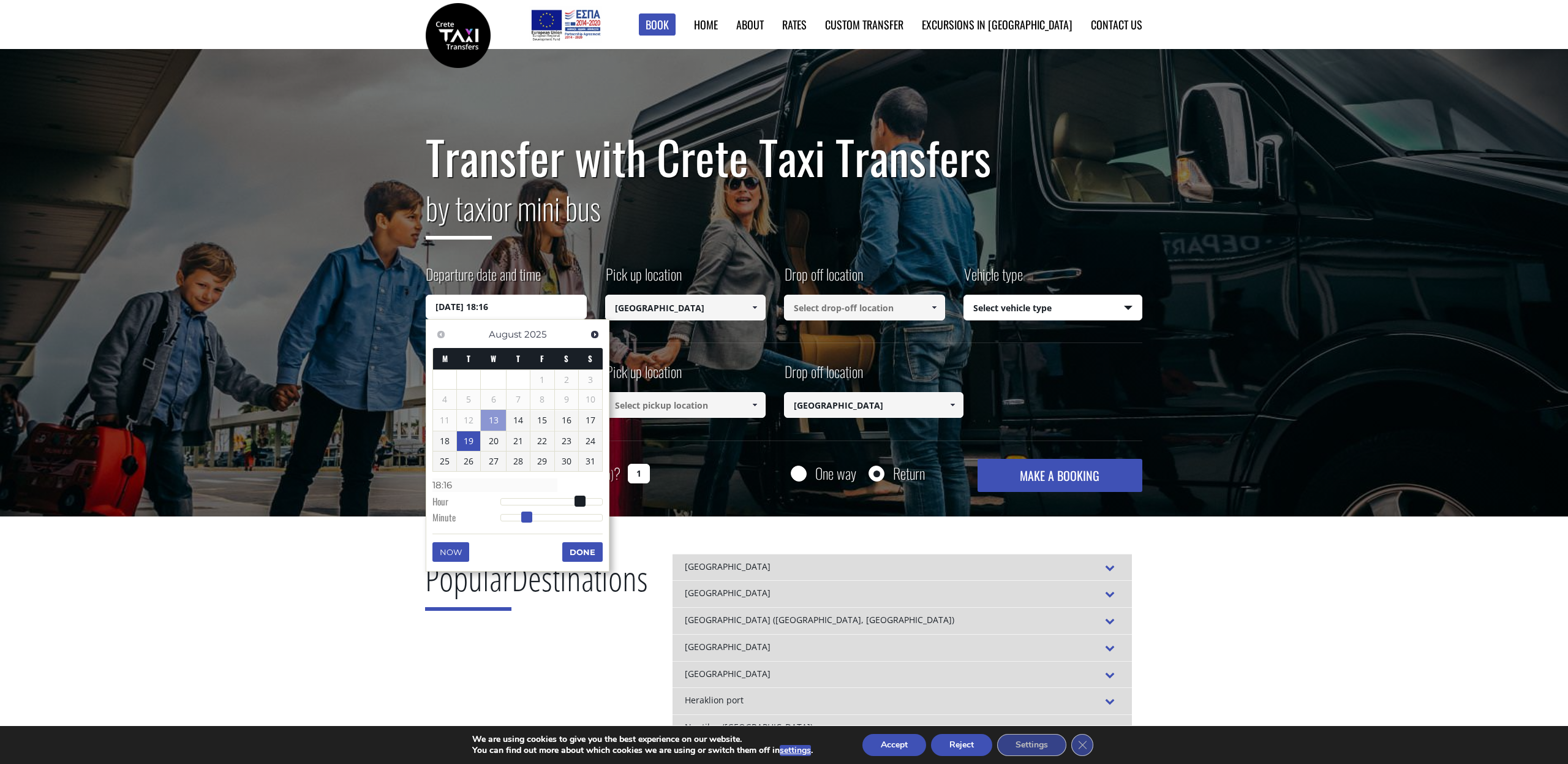
type input "[DATE] 18:17"
type input "18:17"
type input "[DATE] 18:18"
type input "18:18"
type input "[DATE] 18:19"
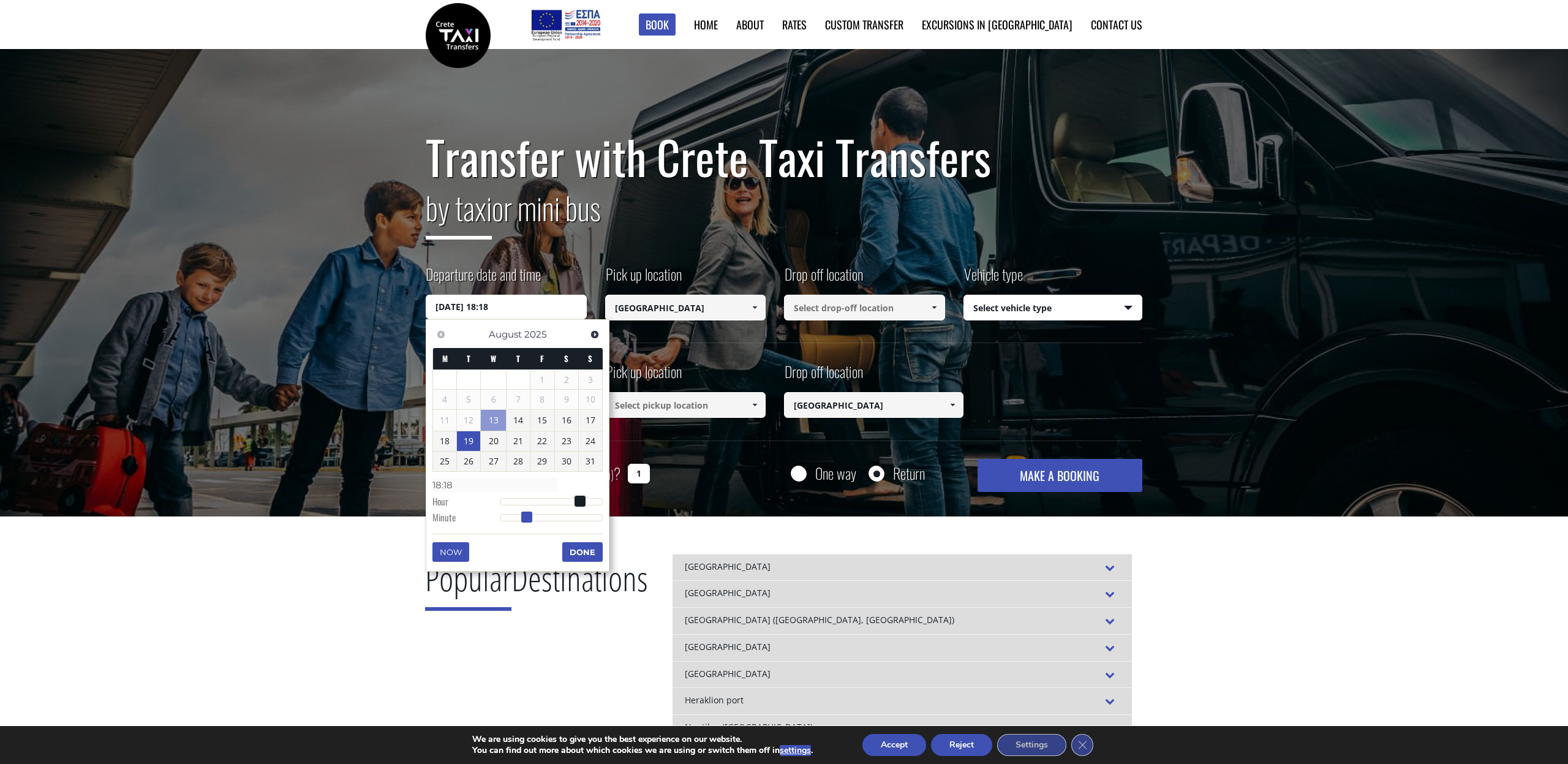
type input "18:19"
type input "[DATE] 18:20"
type input "18:20"
type input "[DATE] 18:21"
type input "18:21"
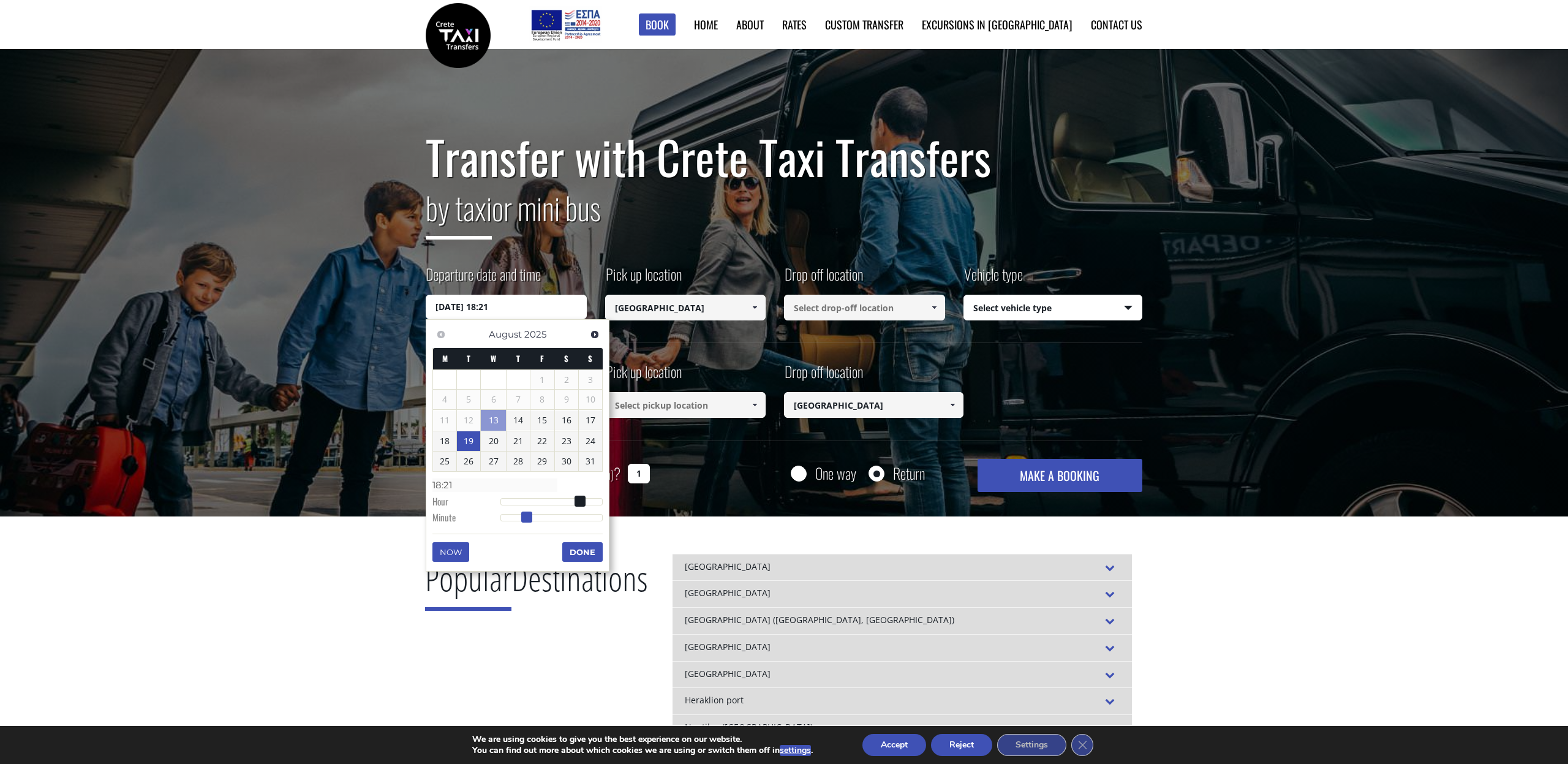
type input "[DATE] 18:22"
type input "18:22"
type input "[DATE] 18:23"
type input "18:23"
type input "[DATE] 18:24"
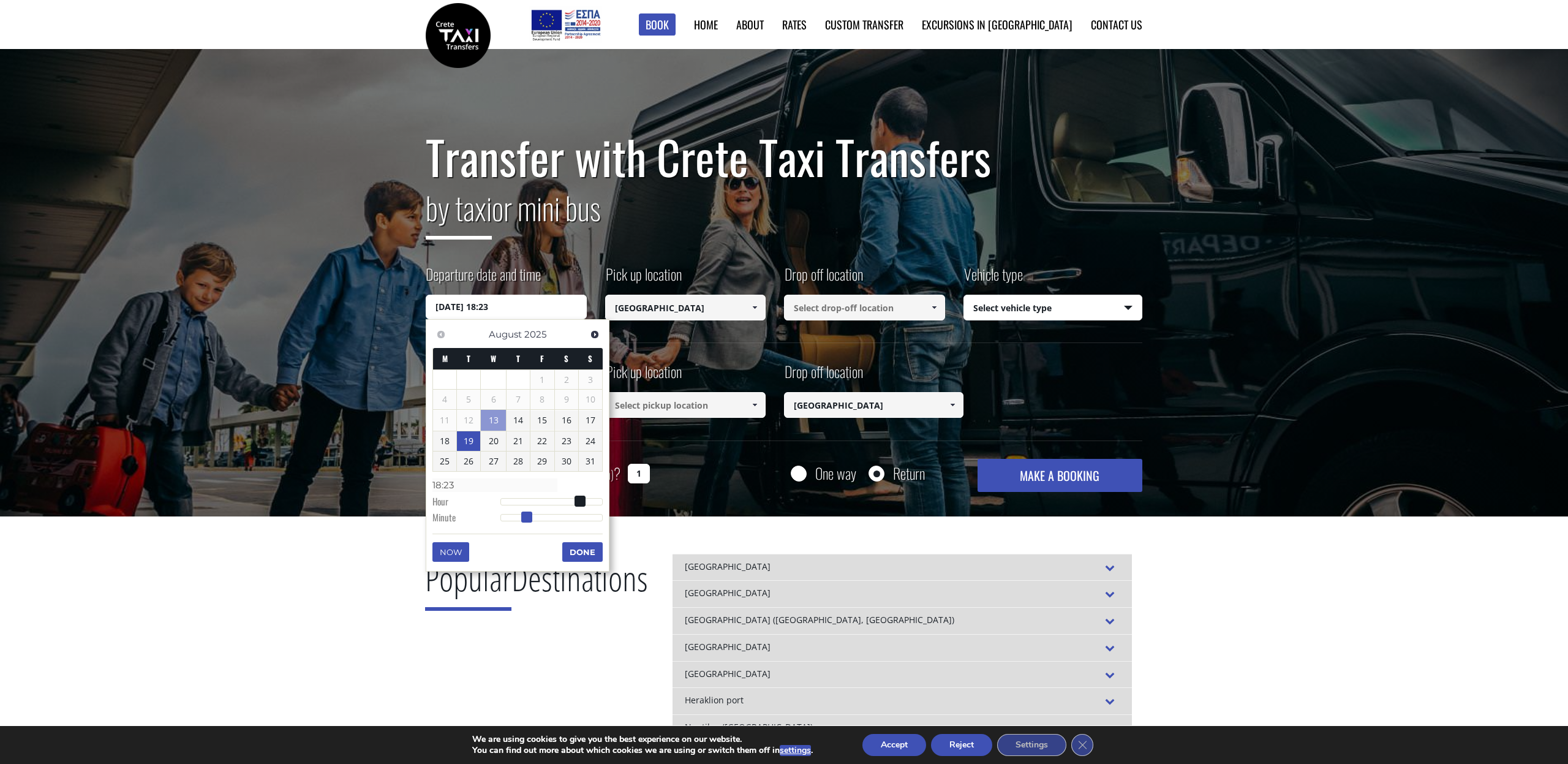
type input "18:24"
type input "[DATE] 18:25"
type input "18:25"
type input "[DATE] 18:26"
type input "18:26"
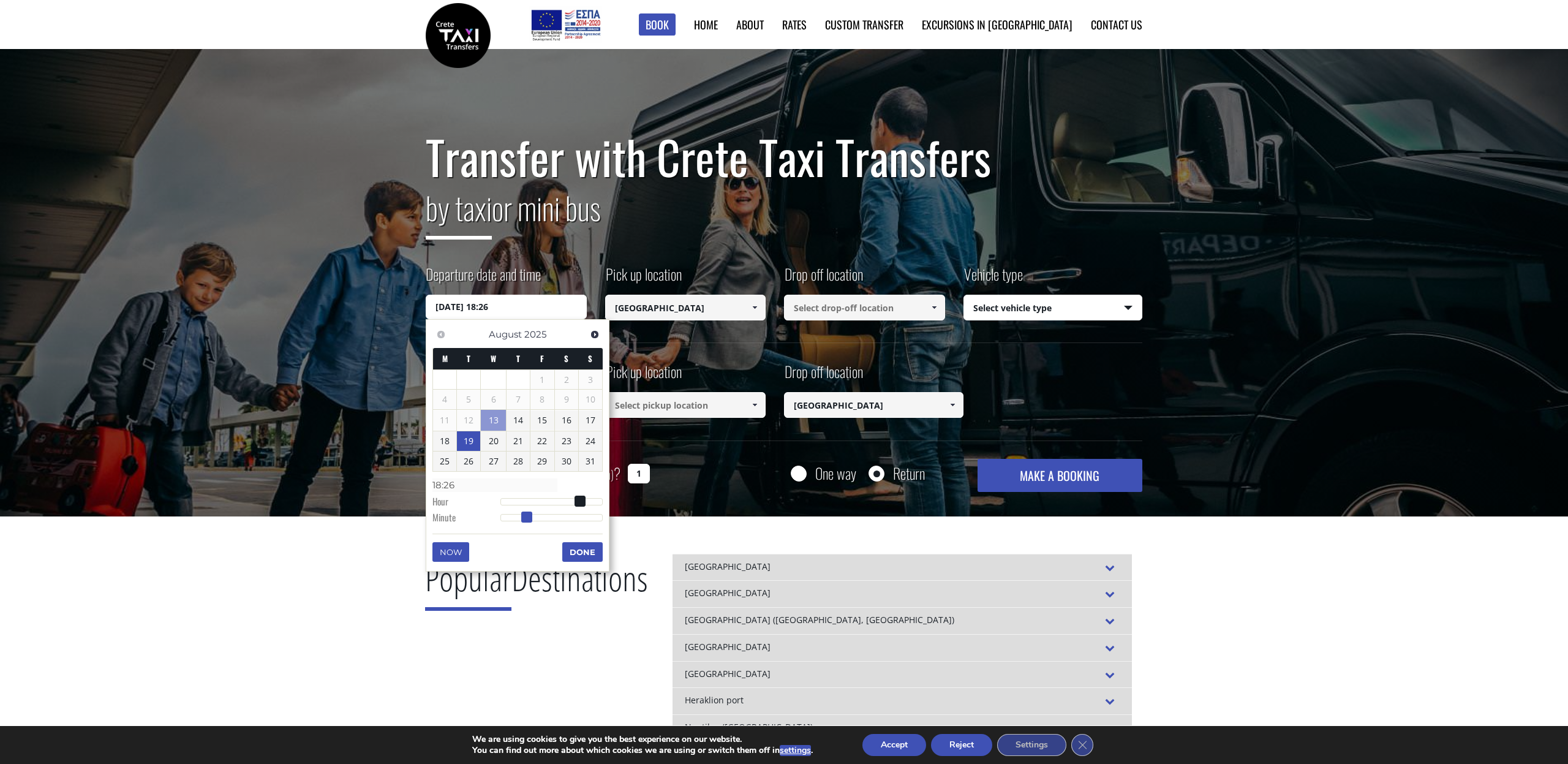
type input "[DATE] 18:27"
type input "18:27"
type input "[DATE] 18:28"
type input "18:28"
type input "[DATE] 18:29"
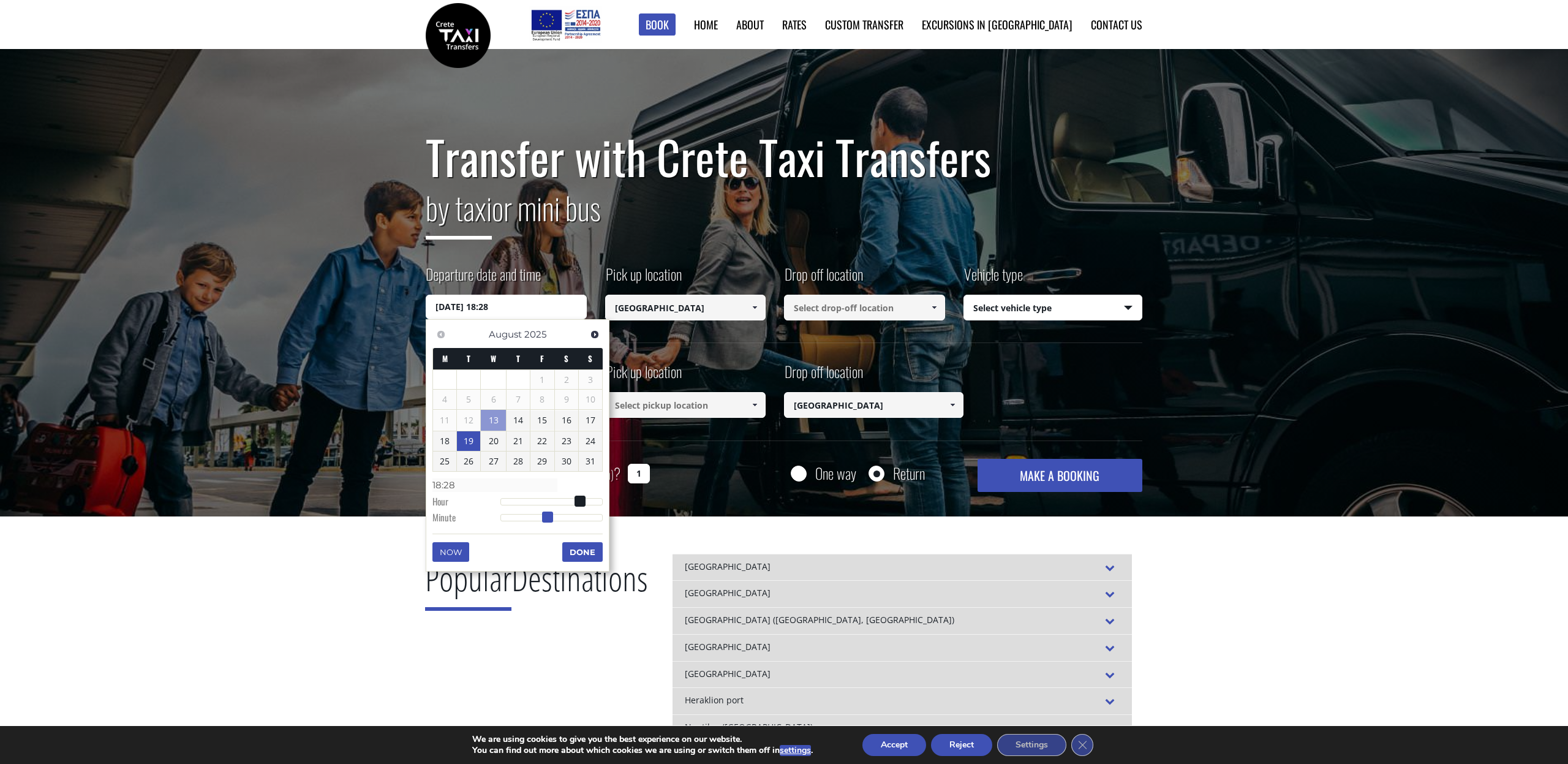
type input "18:29"
type input "[DATE] 18:30"
type input "18:30"
drag, startPoint x: 521, startPoint y: 517, endPoint x: 552, endPoint y: 517, distance: 31.0
click at [552, 517] on span at bounding box center [553, 517] width 11 height 11
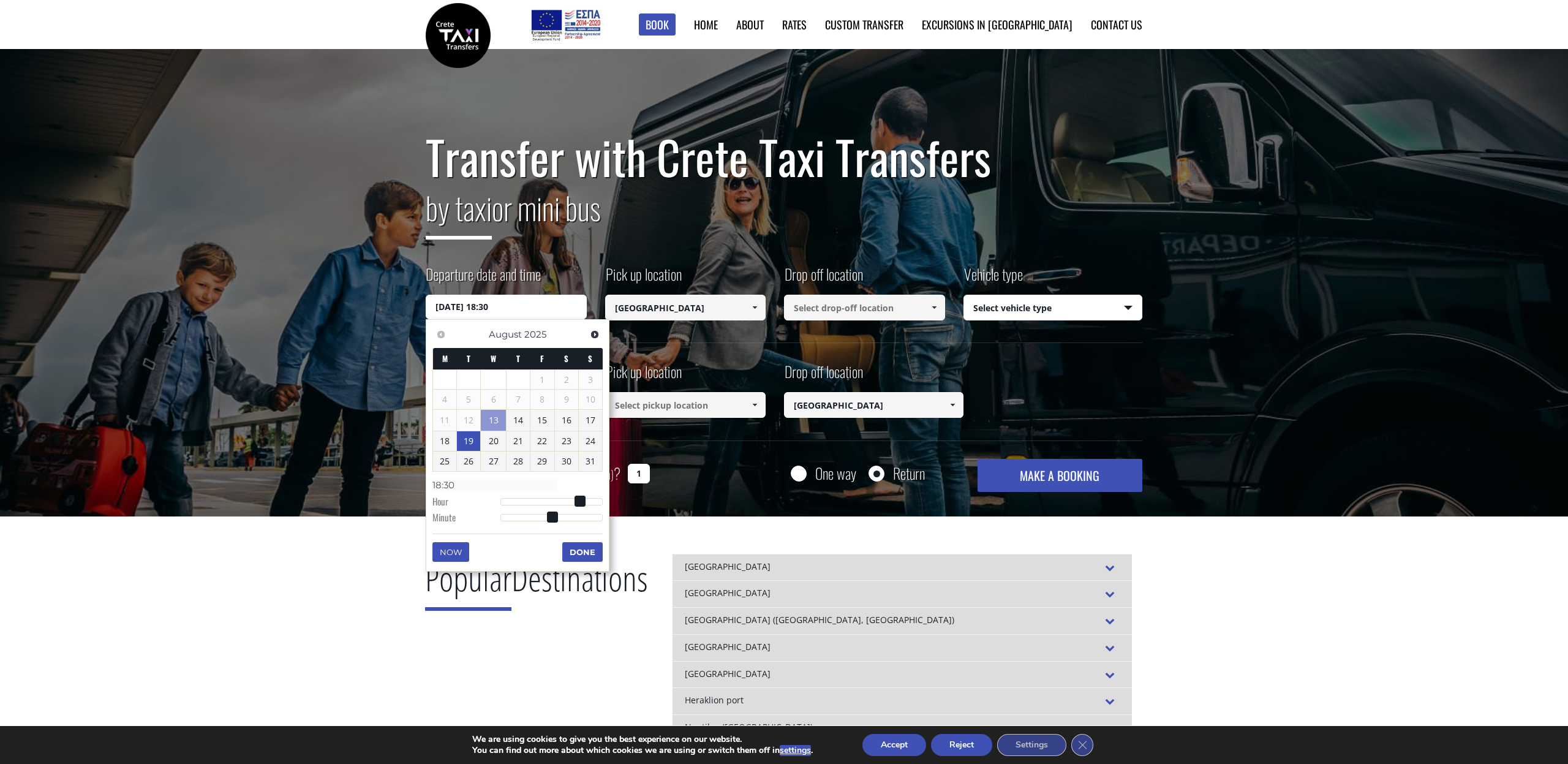
click at [578, 550] on button "Done" at bounding box center [582, 552] width 40 height 20
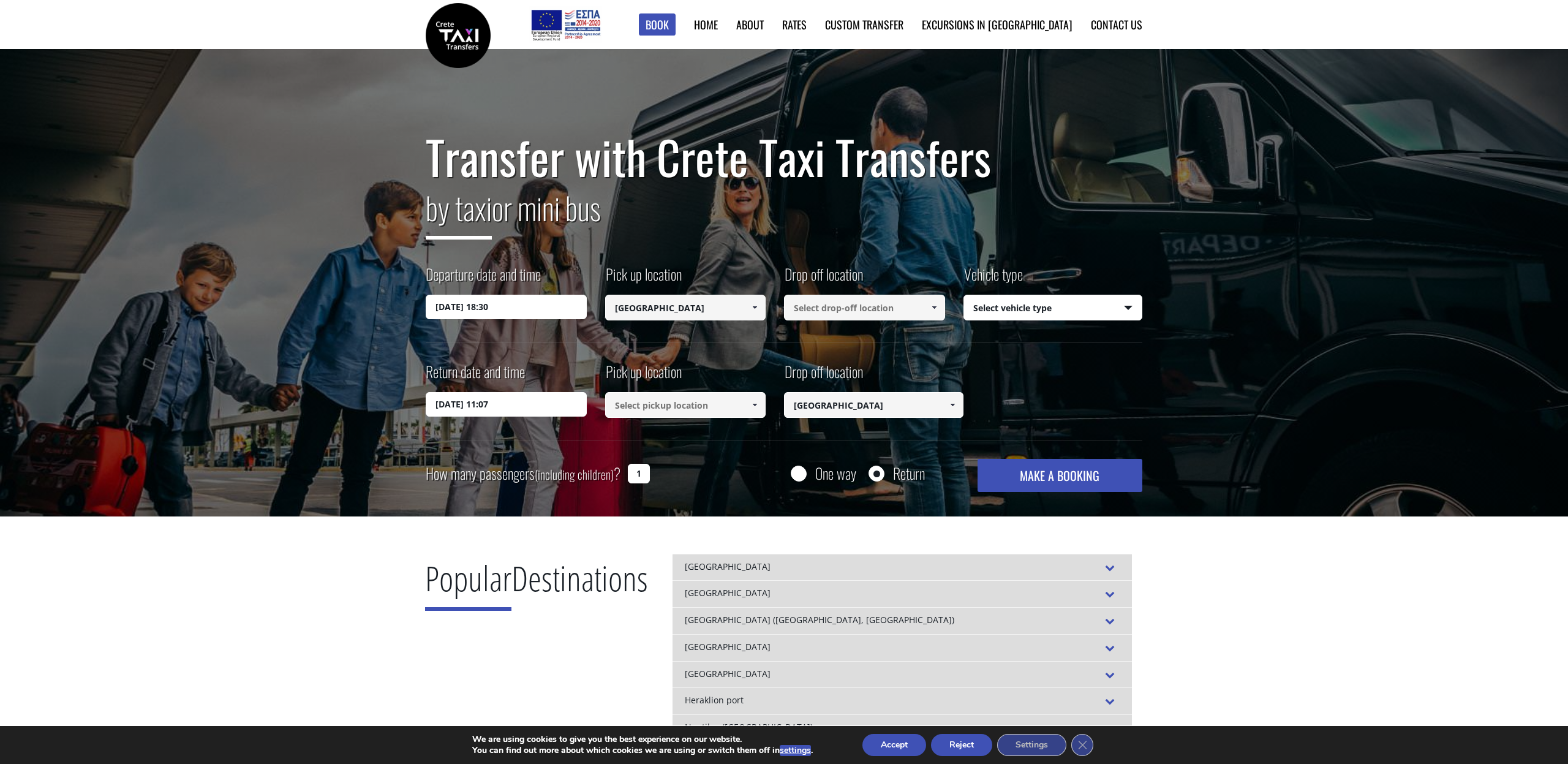
click at [1004, 307] on select "Select vehicle type Taxi (4 passengers) Mercedes E Class Mini Van (7 passengers…" at bounding box center [1054, 308] width 178 height 26
select select "540"
click at [893, 309] on input at bounding box center [864, 308] width 161 height 26
click at [880, 312] on input at bounding box center [864, 308] width 161 height 26
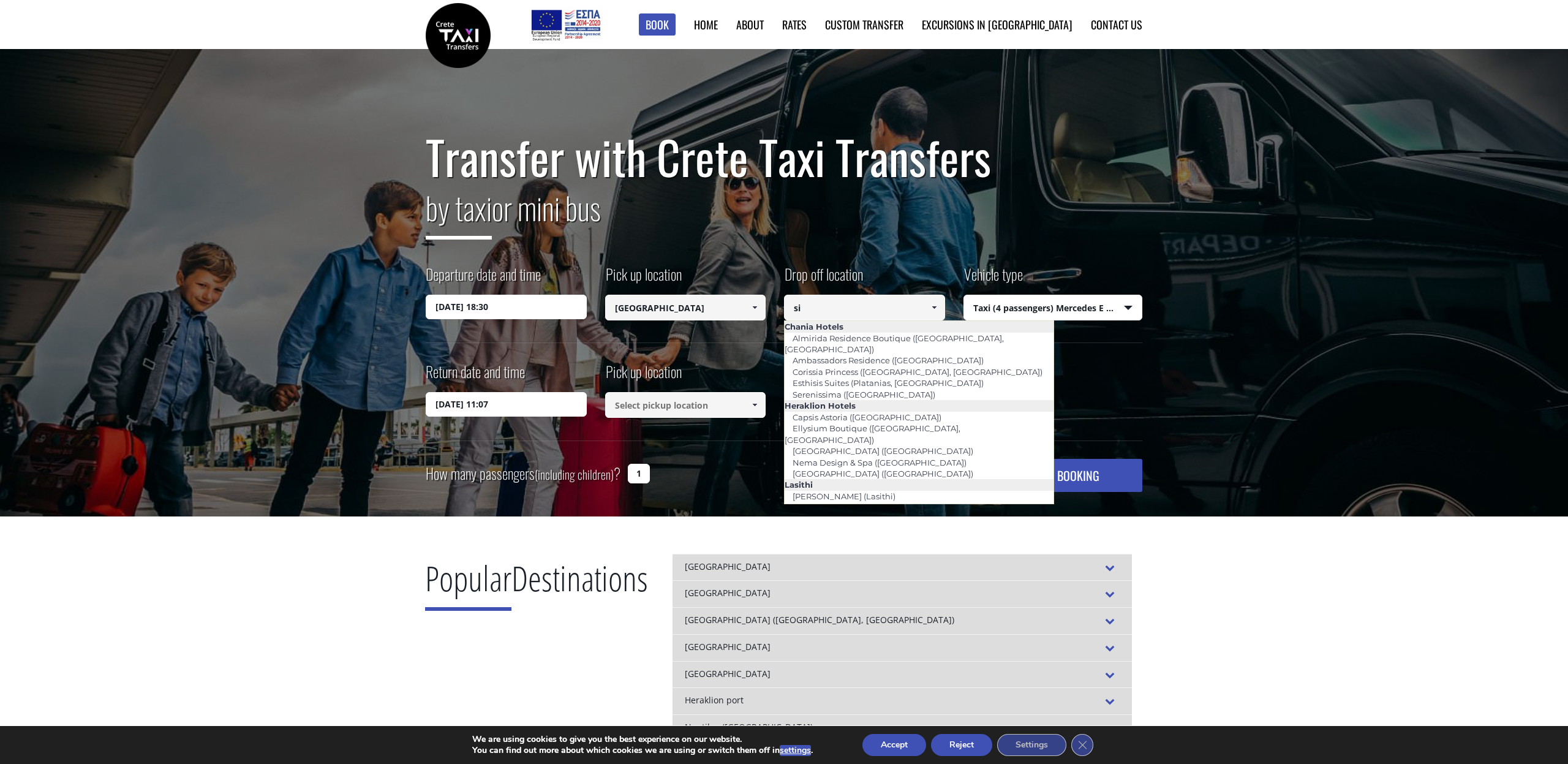
type input "s"
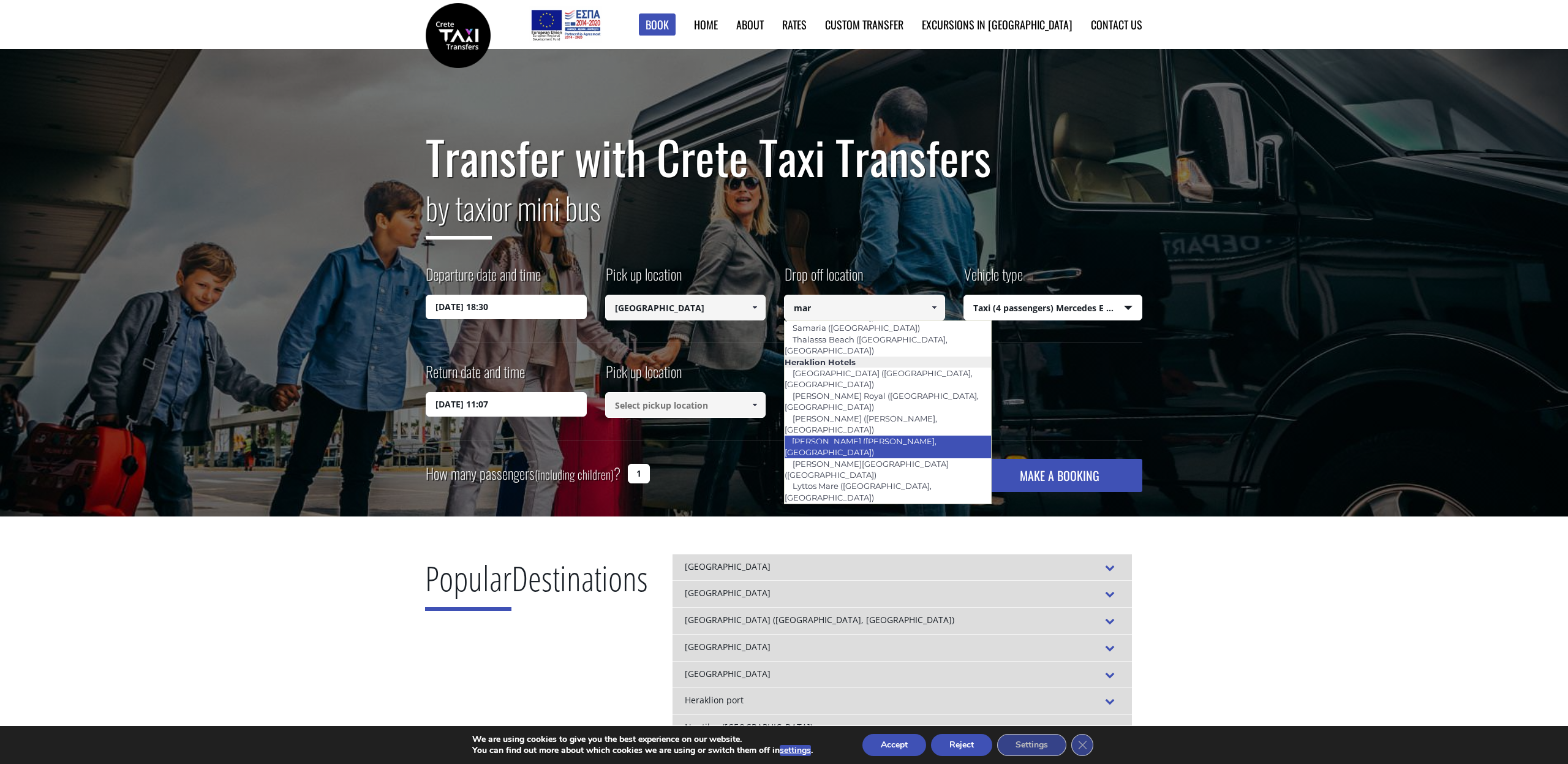
scroll to position [112, 0]
type input "mar"
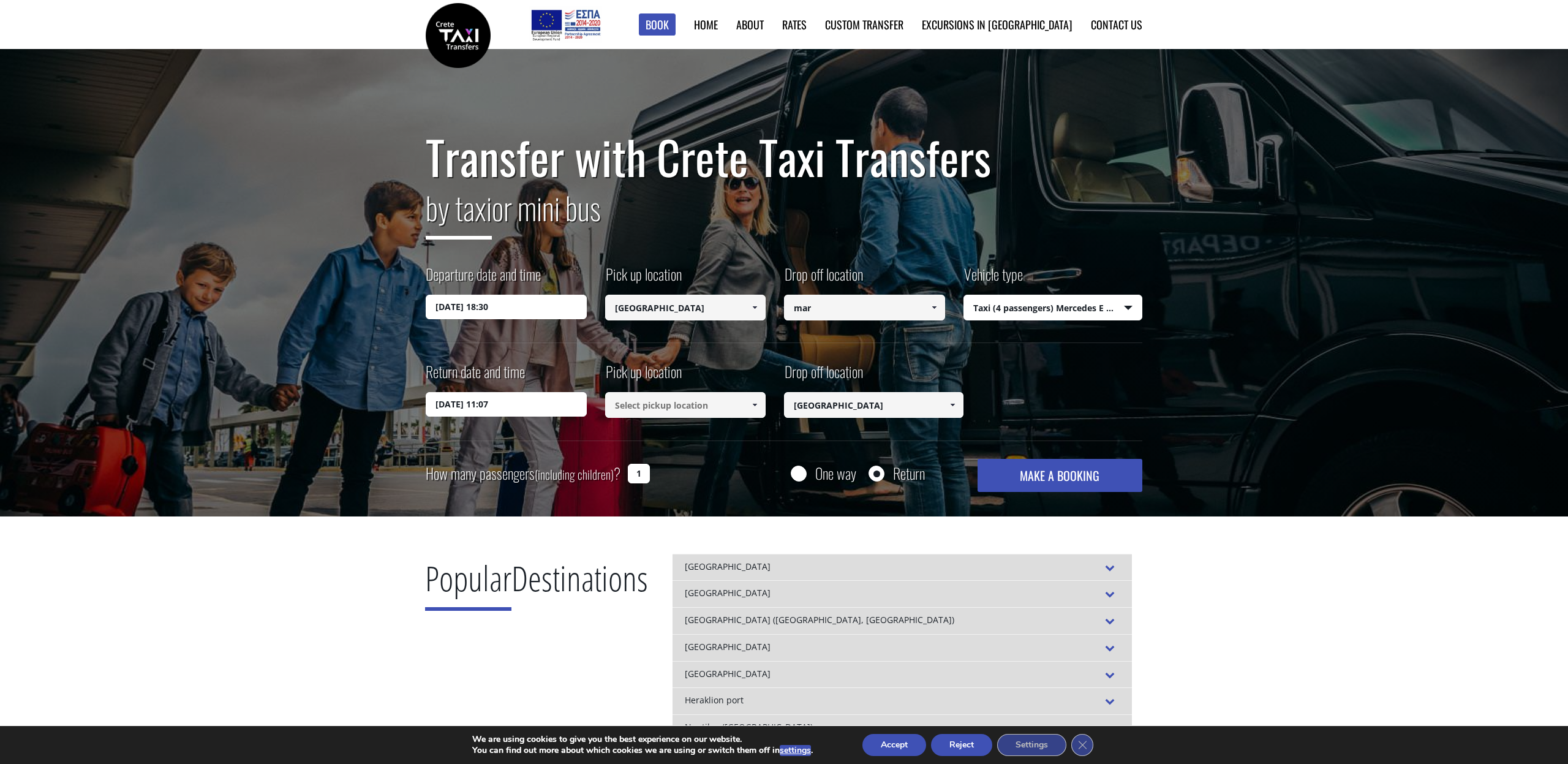
click at [1058, 404] on div "Return date and time [DATE] 11:07 Pick up location Select pickup location Selec…" at bounding box center [784, 400] width 717 height 79
